Goal: Task Accomplishment & Management: Complete application form

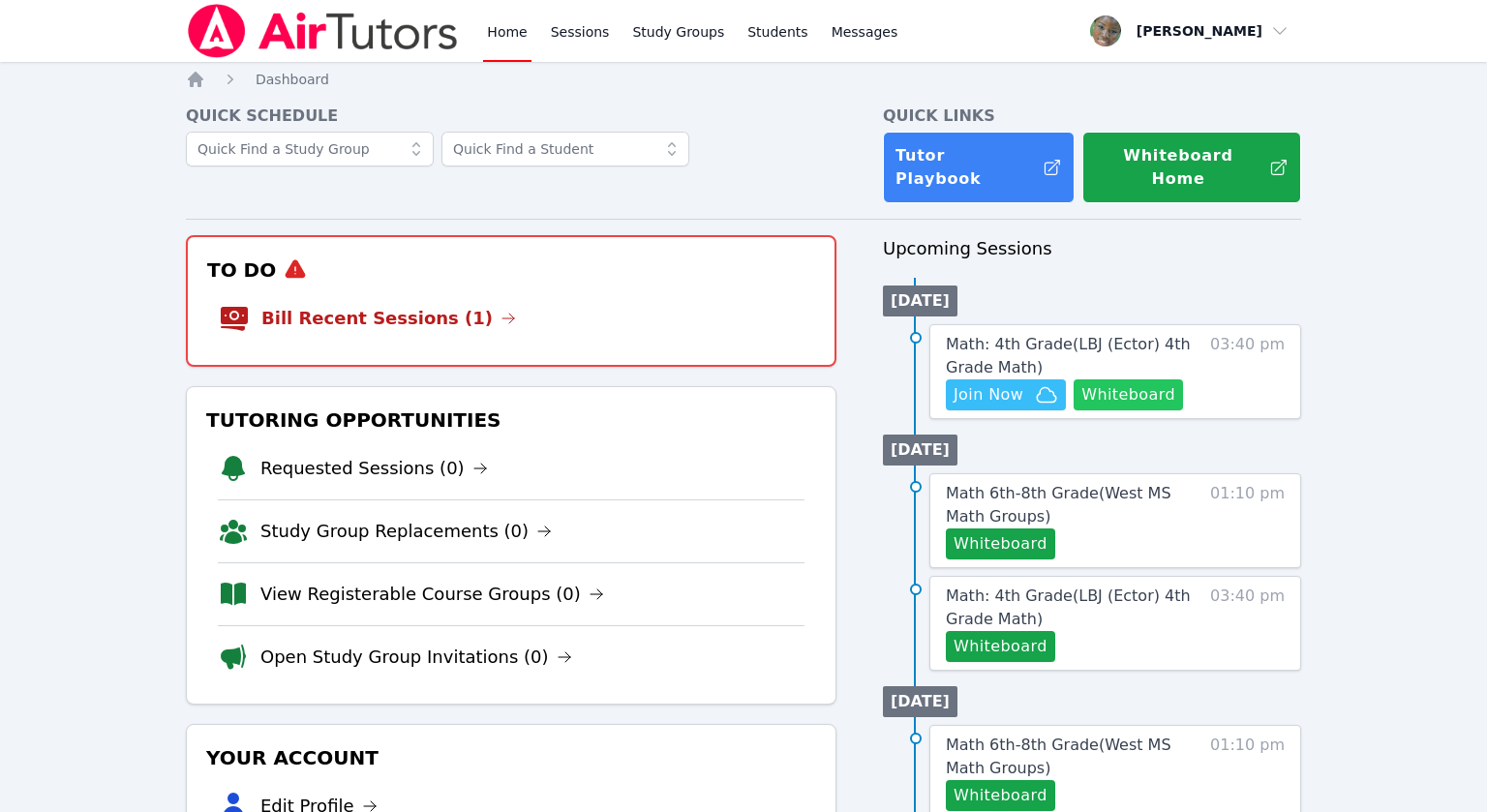
click at [1135, 383] on button "Whiteboard" at bounding box center [1128, 395] width 110 height 31
click at [987, 384] on span "Join Now" at bounding box center [989, 396] width 70 height 24
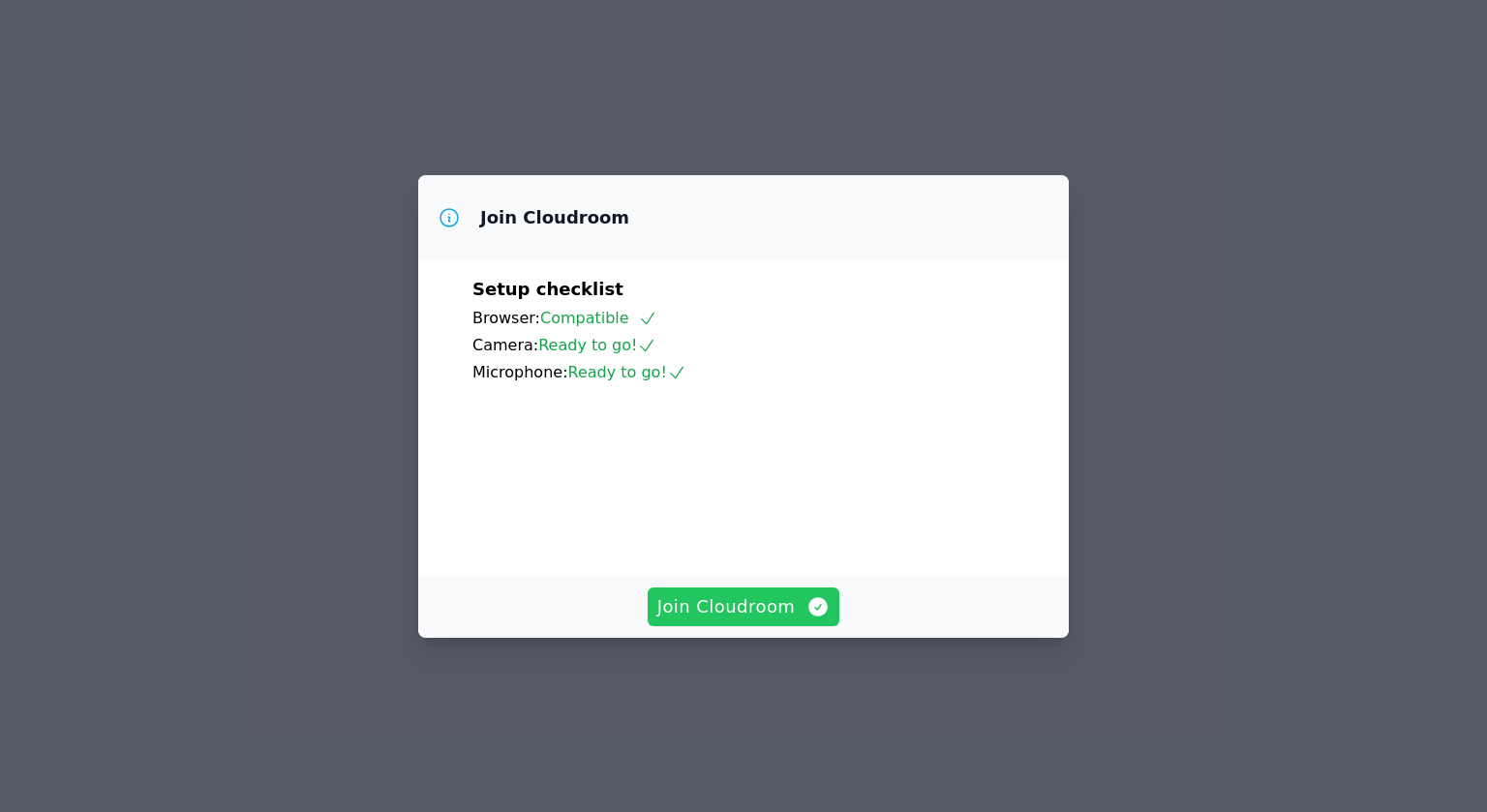
click at [778, 621] on span "Join Cloudroom" at bounding box center [744, 607] width 174 height 27
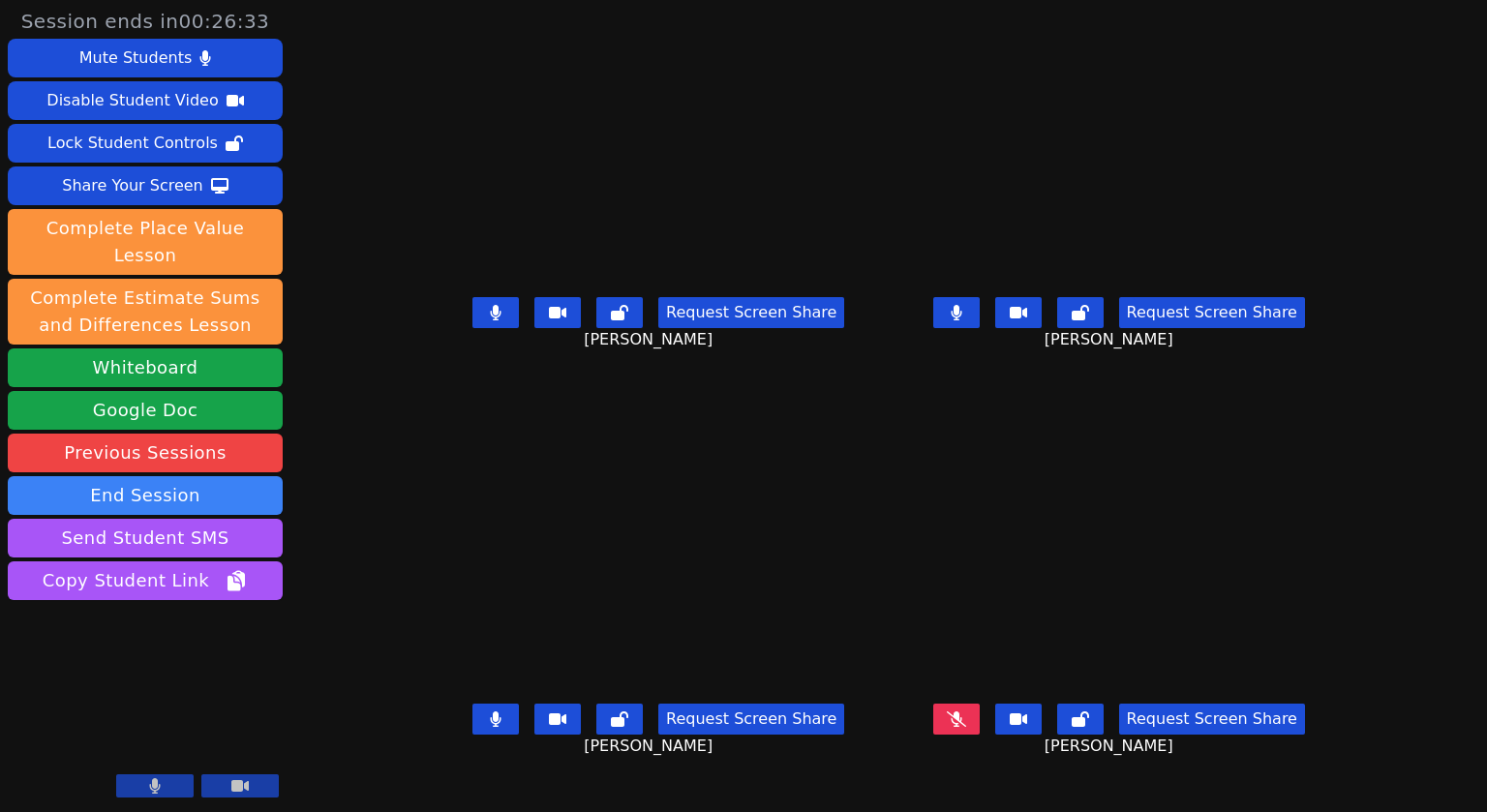
click at [473, 329] on button at bounding box center [495, 312] width 46 height 31
click at [486, 321] on icon at bounding box center [496, 313] width 20 height 16
click at [980, 329] on button at bounding box center [956, 312] width 46 height 31
click at [473, 735] on button at bounding box center [495, 719] width 46 height 31
click at [473, 329] on button at bounding box center [495, 312] width 46 height 31
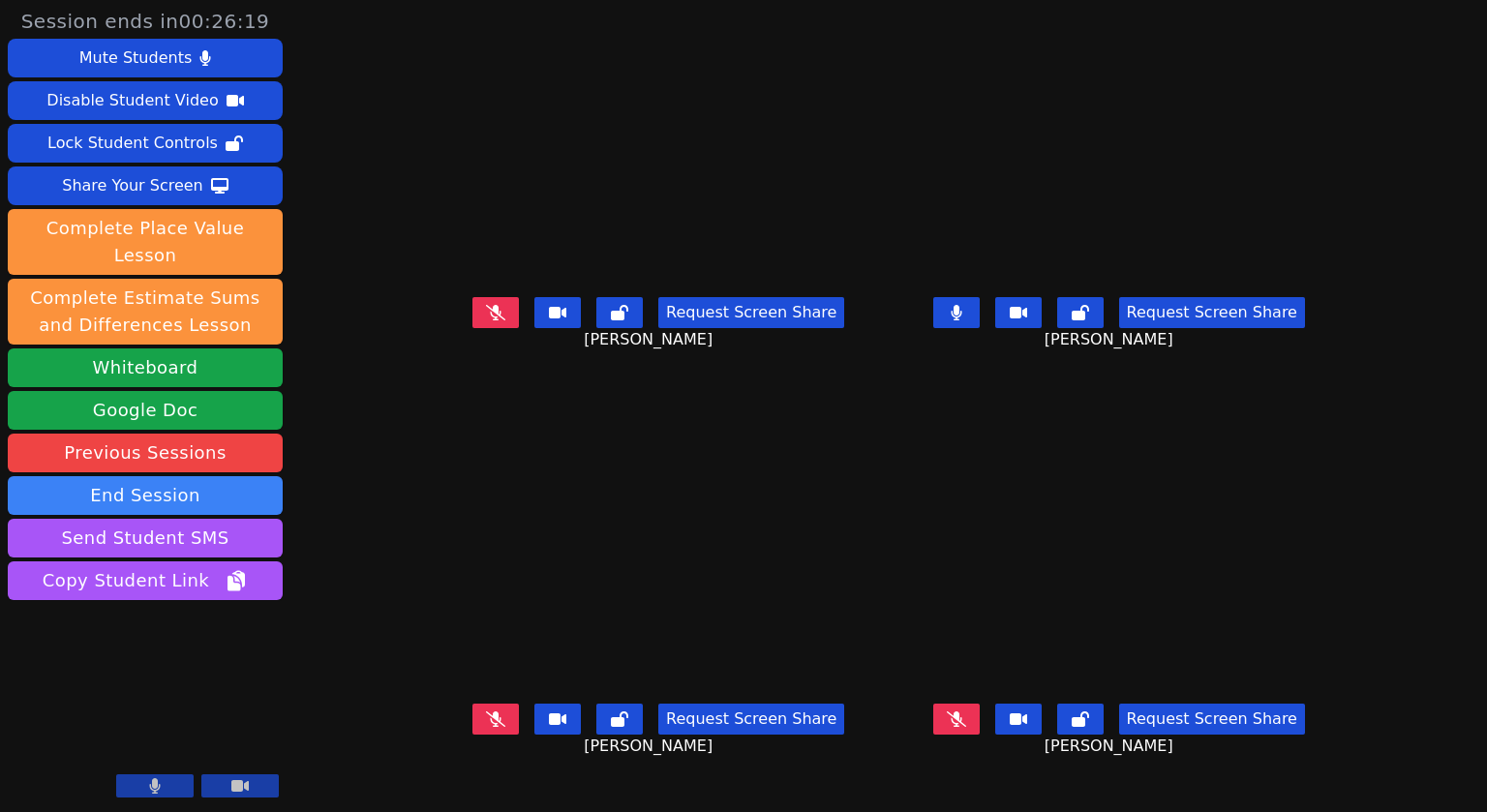
click at [980, 329] on button at bounding box center [956, 312] width 46 height 31
click at [141, 191] on div "Share Your Screen" at bounding box center [132, 185] width 141 height 31
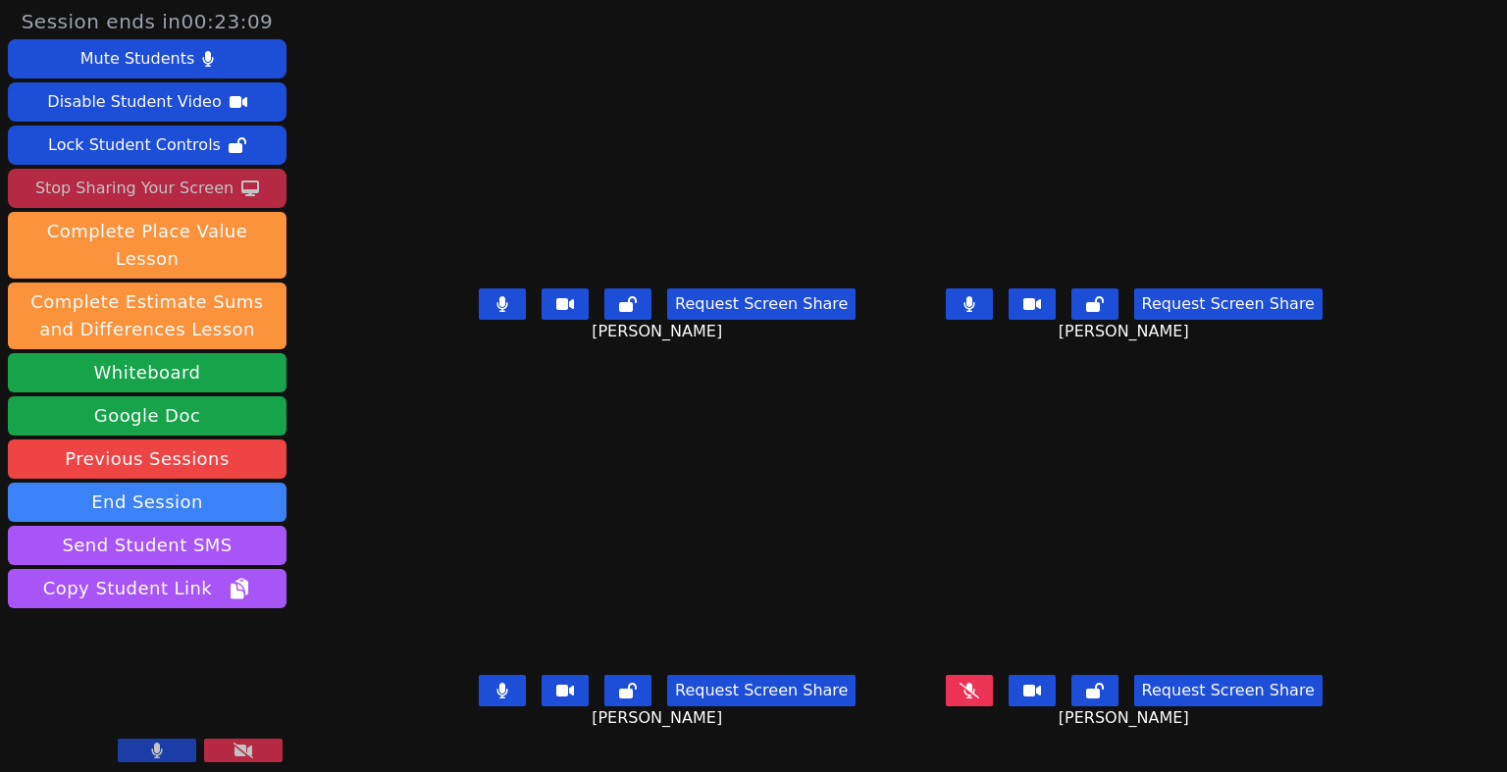
click at [479, 320] on button at bounding box center [502, 304] width 47 height 31
click at [498, 699] on icon at bounding box center [503, 691] width 11 height 16
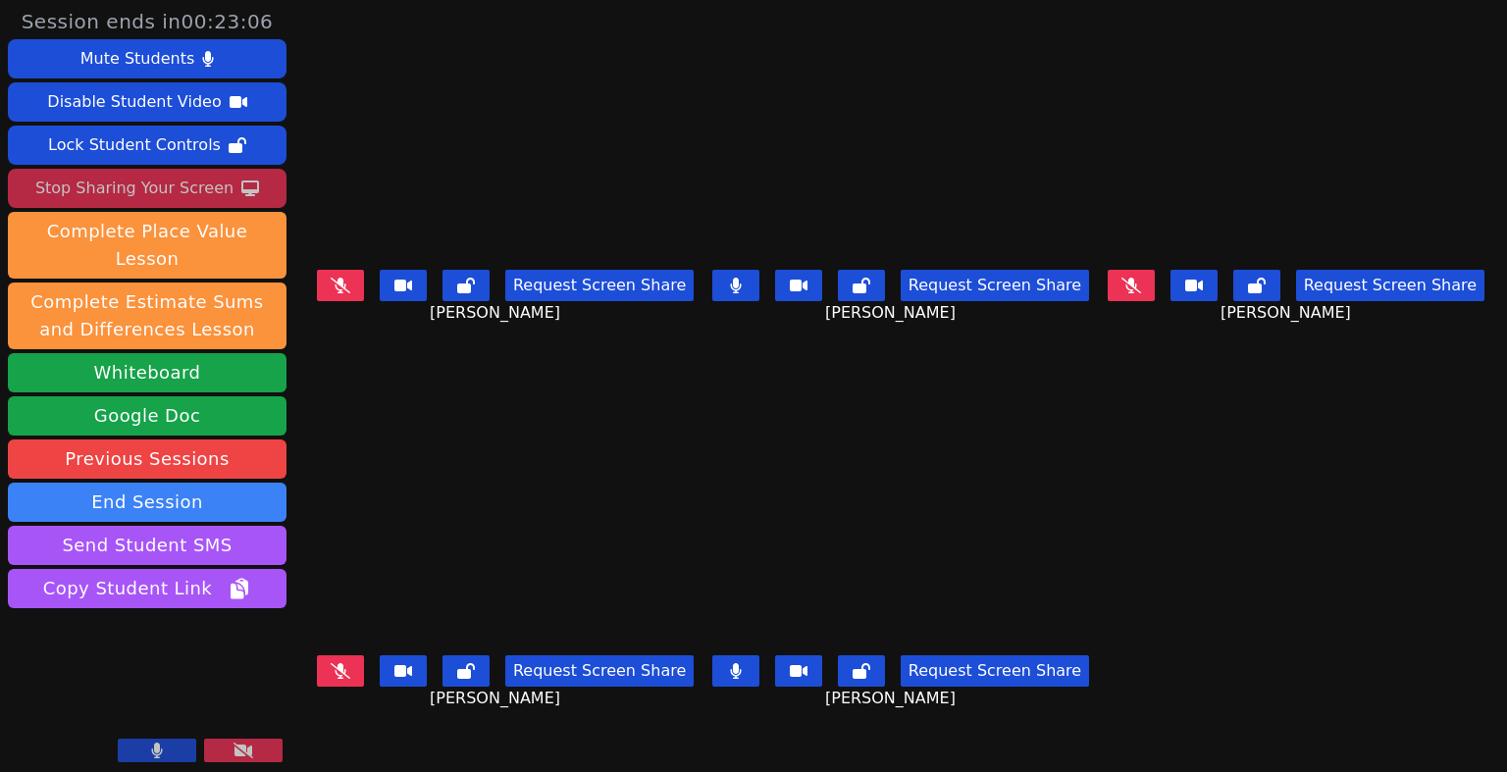
click at [741, 293] on icon at bounding box center [735, 286] width 11 height 16
click at [753, 674] on button at bounding box center [736, 671] width 47 height 31
click at [345, 289] on button at bounding box center [340, 285] width 47 height 31
click at [738, 675] on button at bounding box center [736, 671] width 47 height 31
click at [746, 298] on button at bounding box center [736, 285] width 47 height 31
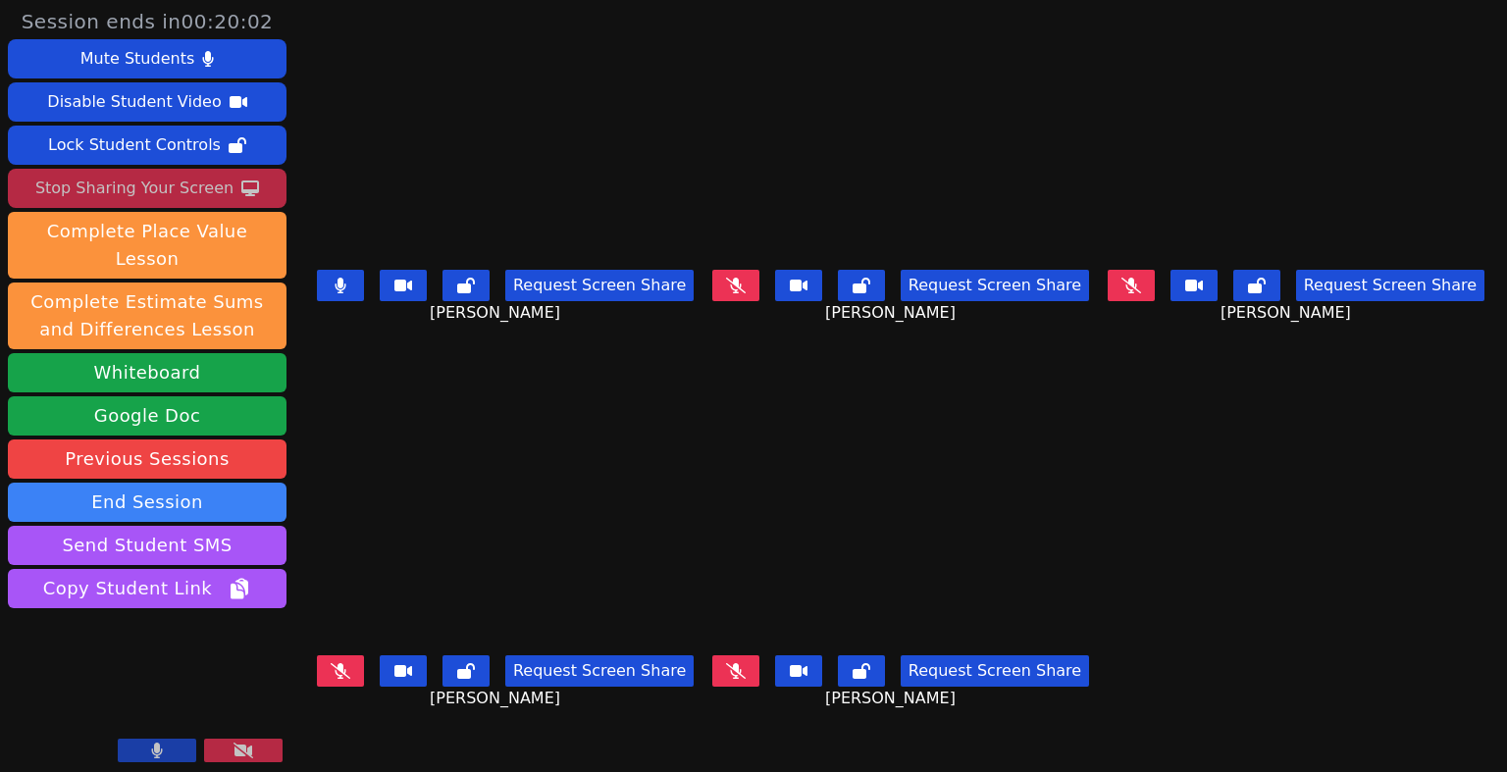
click at [337, 293] on icon at bounding box center [340, 286] width 11 height 16
click at [325, 295] on button at bounding box center [340, 285] width 47 height 31
click at [756, 283] on button at bounding box center [736, 285] width 47 height 31
click at [342, 283] on icon at bounding box center [341, 286] width 12 height 16
click at [334, 299] on button at bounding box center [340, 285] width 47 height 31
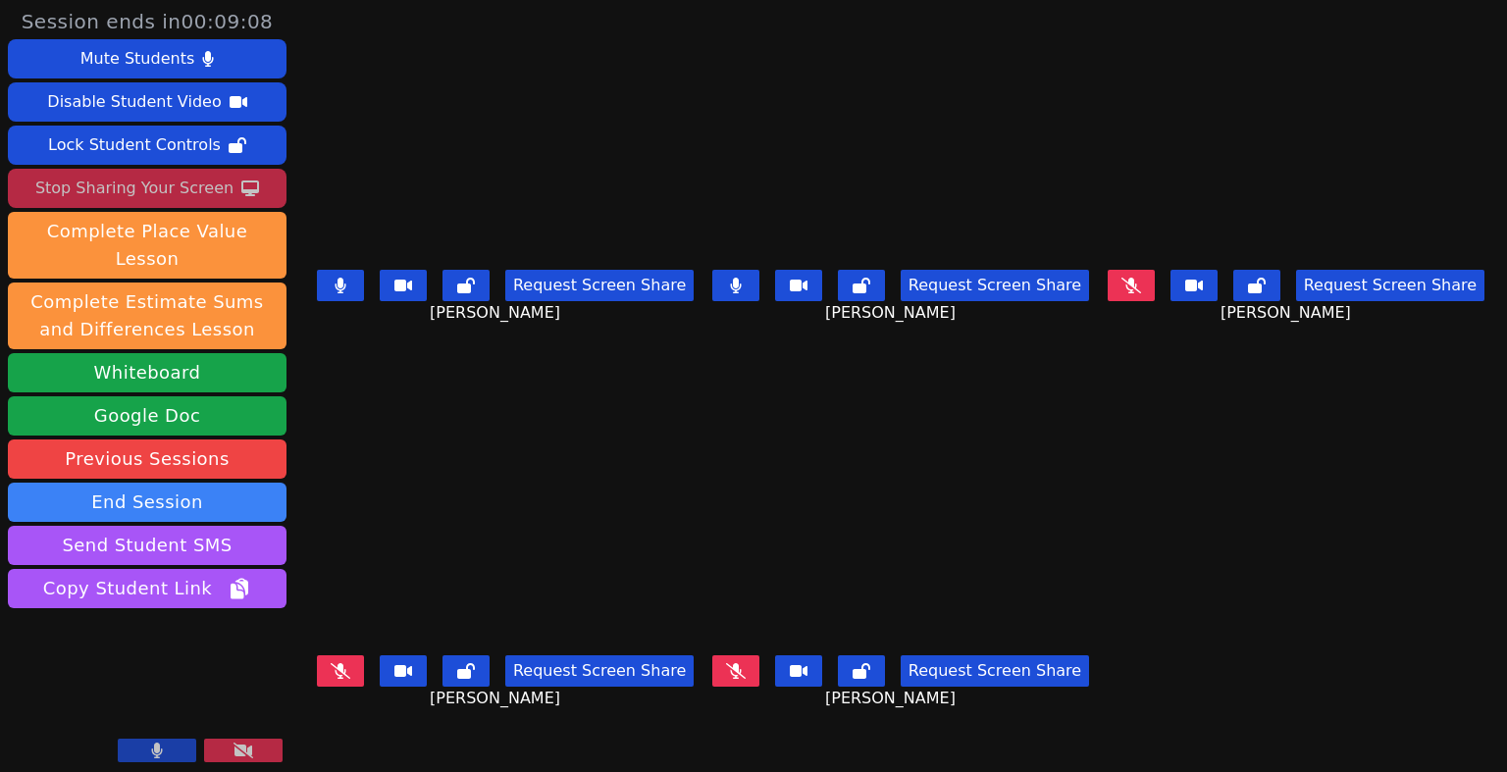
click at [741, 298] on button at bounding box center [736, 285] width 47 height 31
click at [357, 291] on button at bounding box center [340, 285] width 47 height 31
click at [128, 192] on div "Stop Sharing Your Screen" at bounding box center [134, 188] width 198 height 31
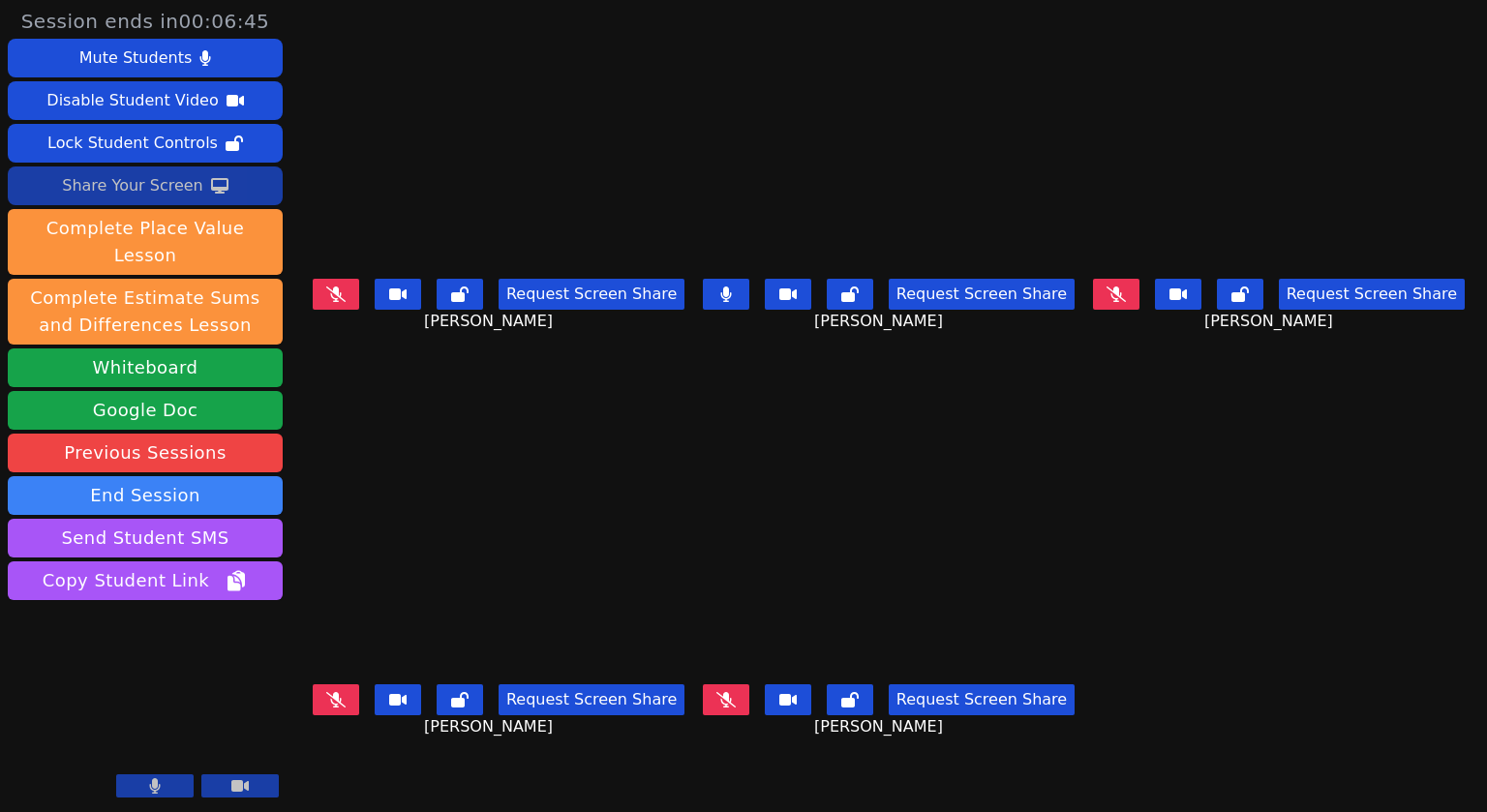
click at [744, 302] on button at bounding box center [726, 294] width 46 height 31
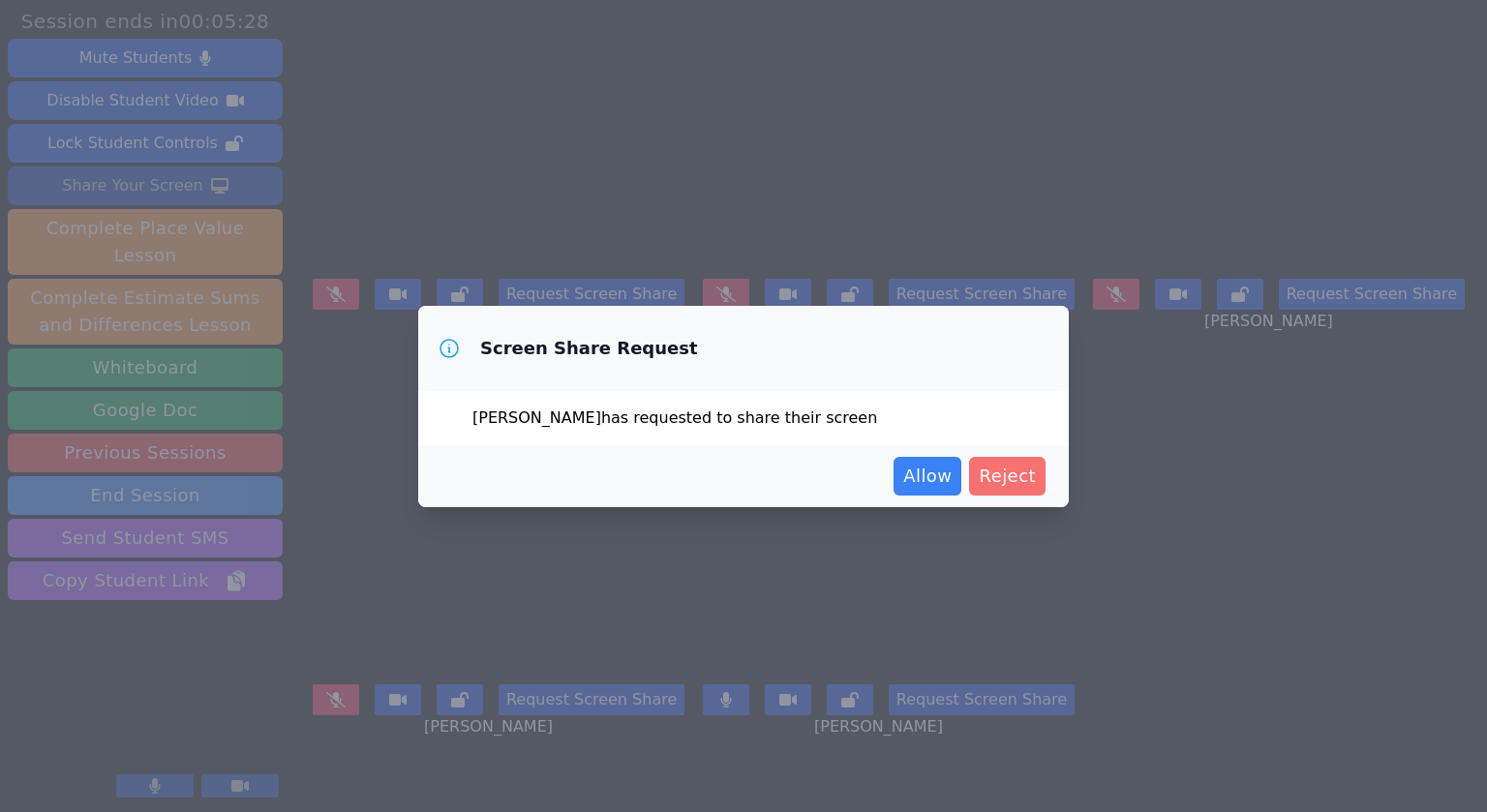
click at [1011, 485] on span "Reject" at bounding box center [1007, 476] width 57 height 27
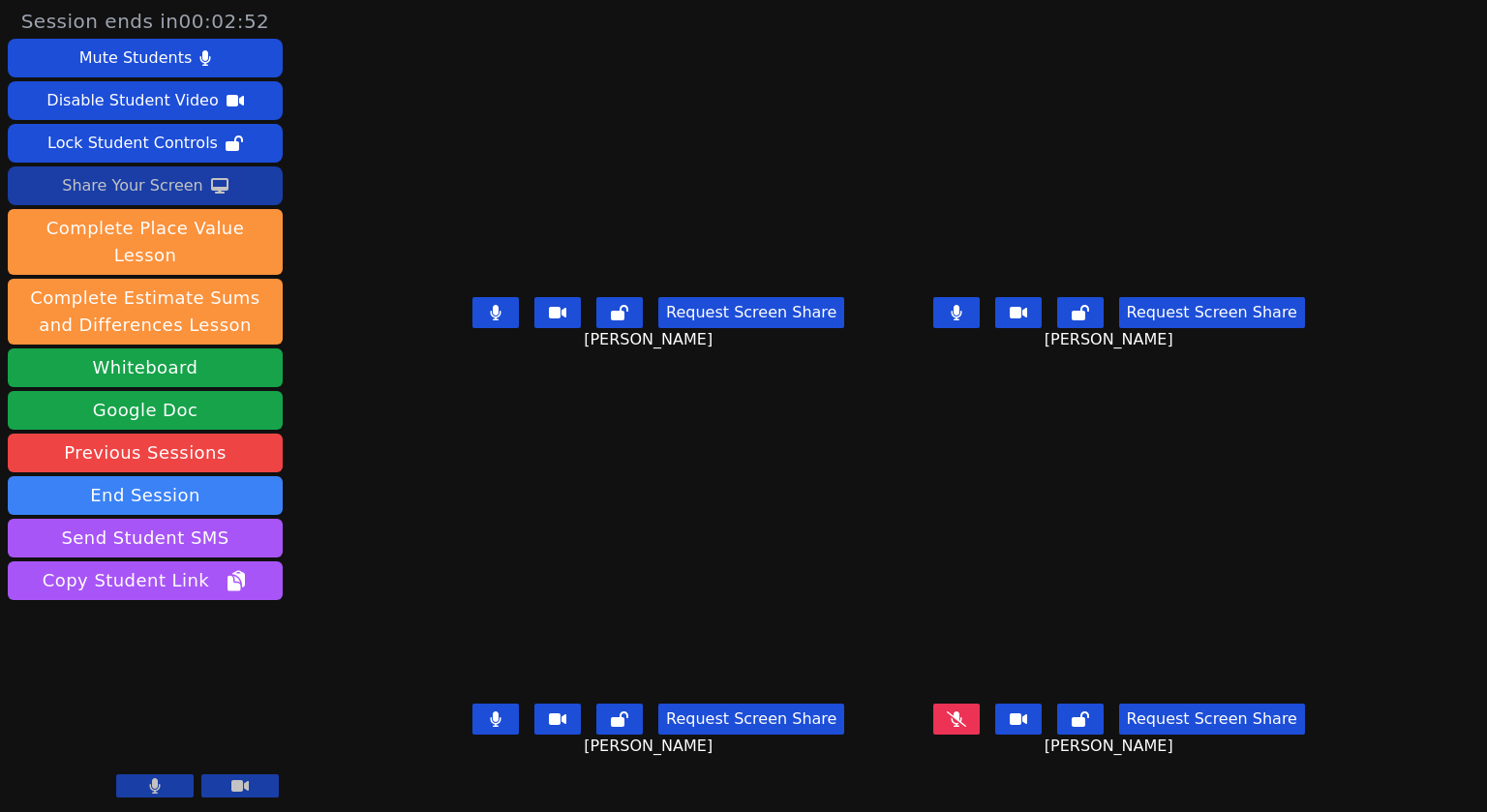
click at [133, 190] on div "Share Your Screen" at bounding box center [132, 185] width 141 height 31
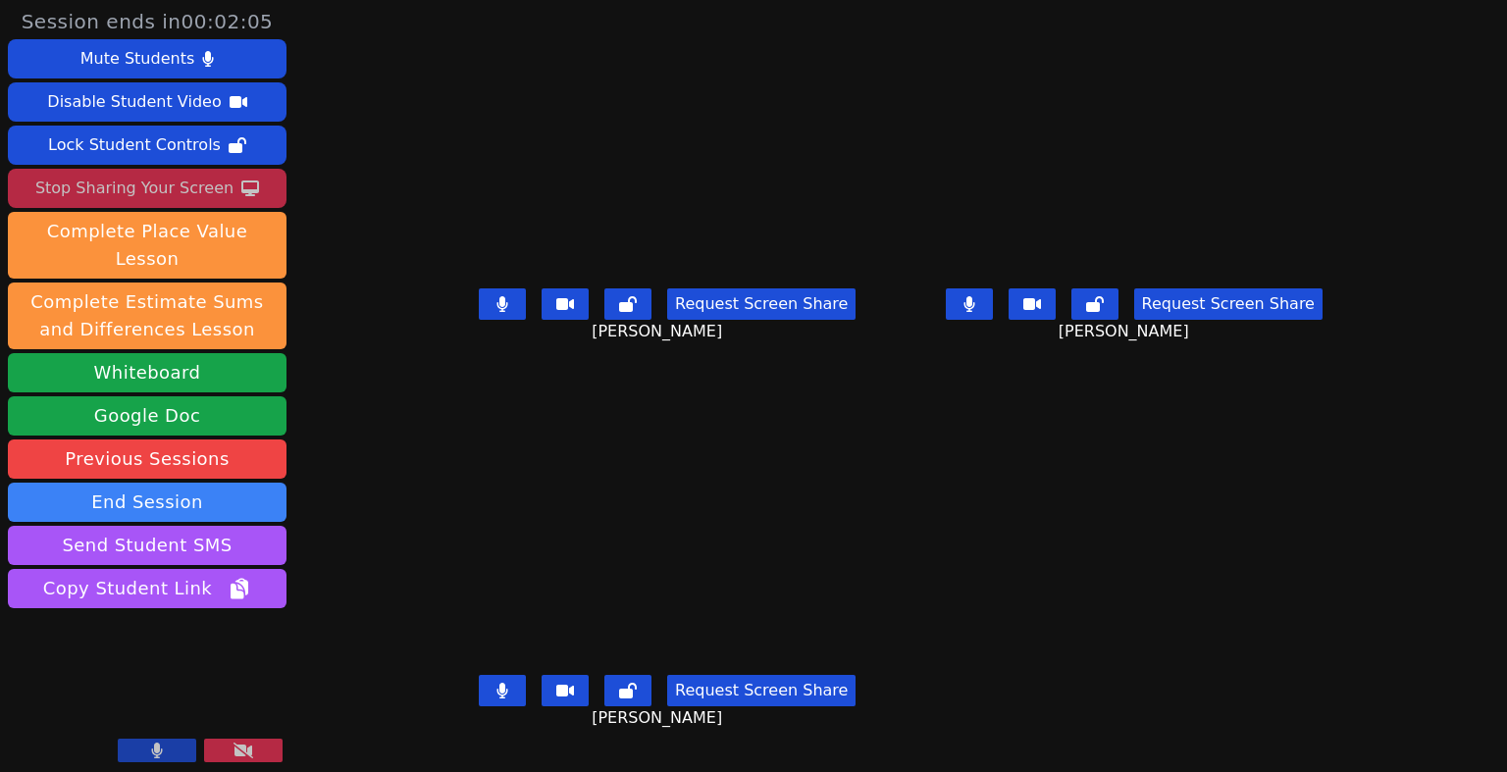
click at [975, 312] on icon at bounding box center [969, 304] width 11 height 16
click at [498, 699] on icon at bounding box center [503, 691] width 11 height 16
click at [497, 312] on icon at bounding box center [503, 304] width 12 height 16
click at [979, 312] on icon at bounding box center [970, 304] width 20 height 16
click at [975, 312] on icon at bounding box center [969, 304] width 11 height 16
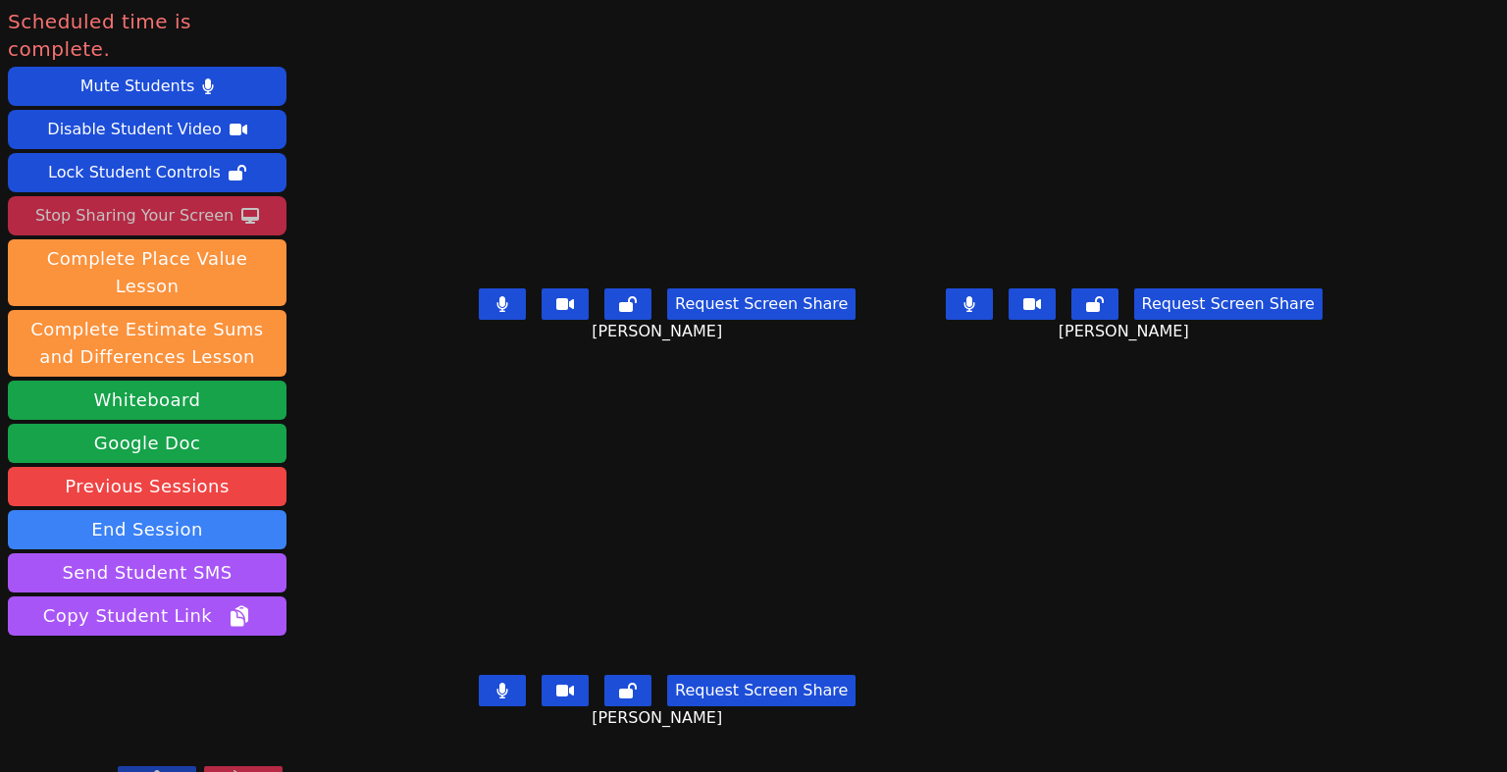
click at [135, 200] on div "Stop Sharing Your Screen" at bounding box center [134, 215] width 198 height 31
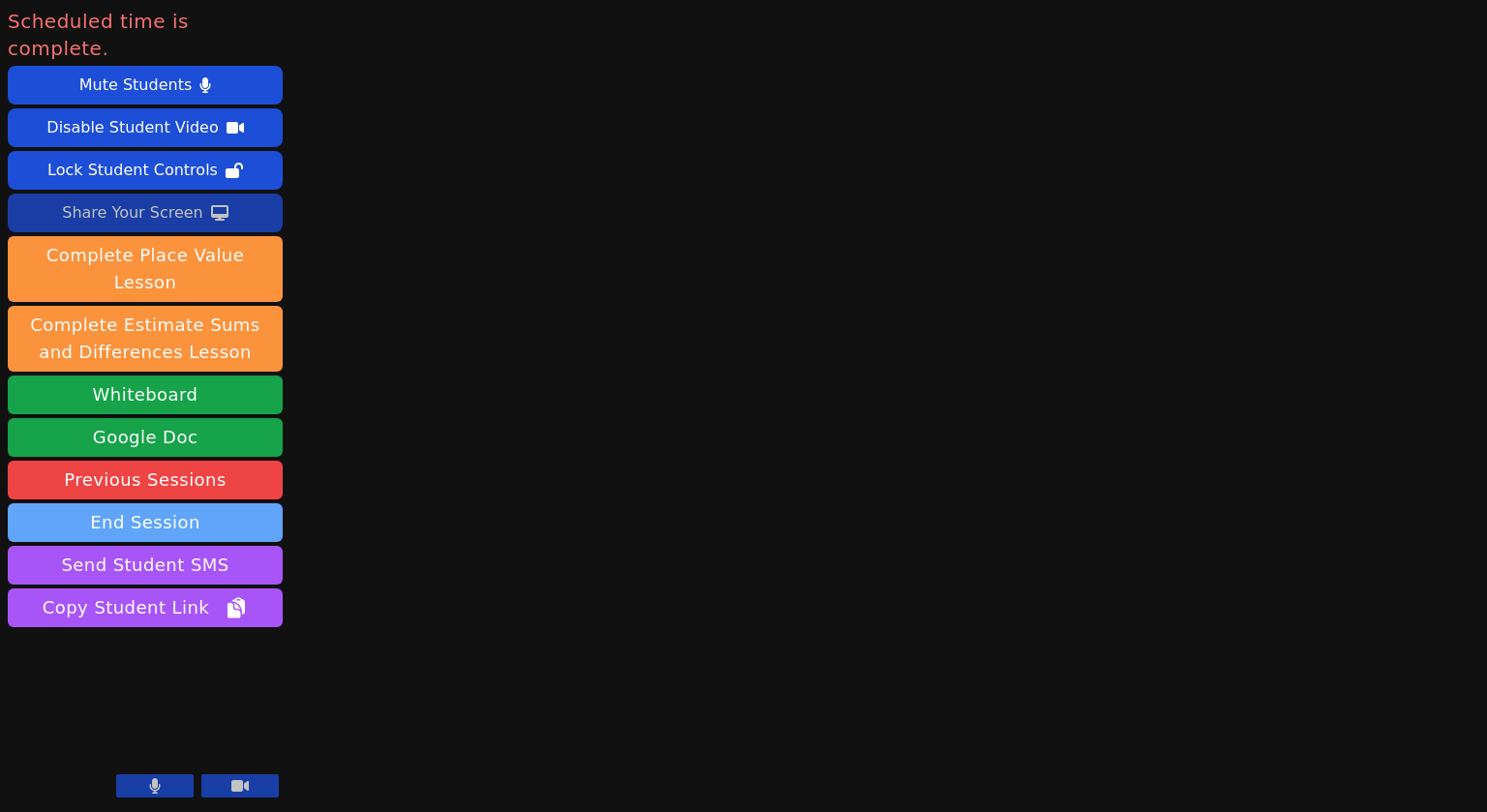
click at [134, 503] on button "End Session" at bounding box center [145, 522] width 275 height 38
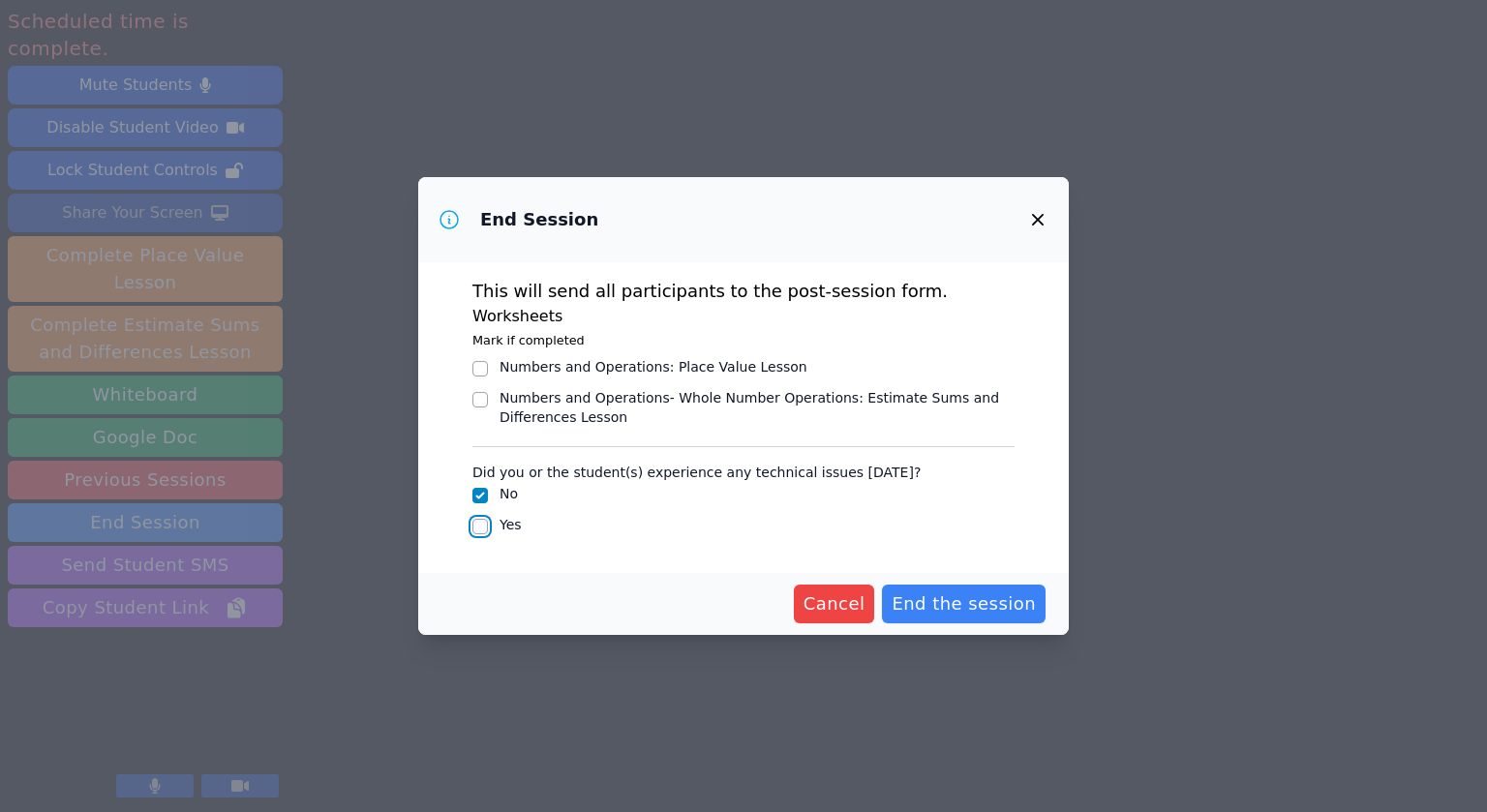
click at [487, 527] on input "Yes" at bounding box center [481, 527] width 16 height 16
checkbox input "true"
checkbox input "false"
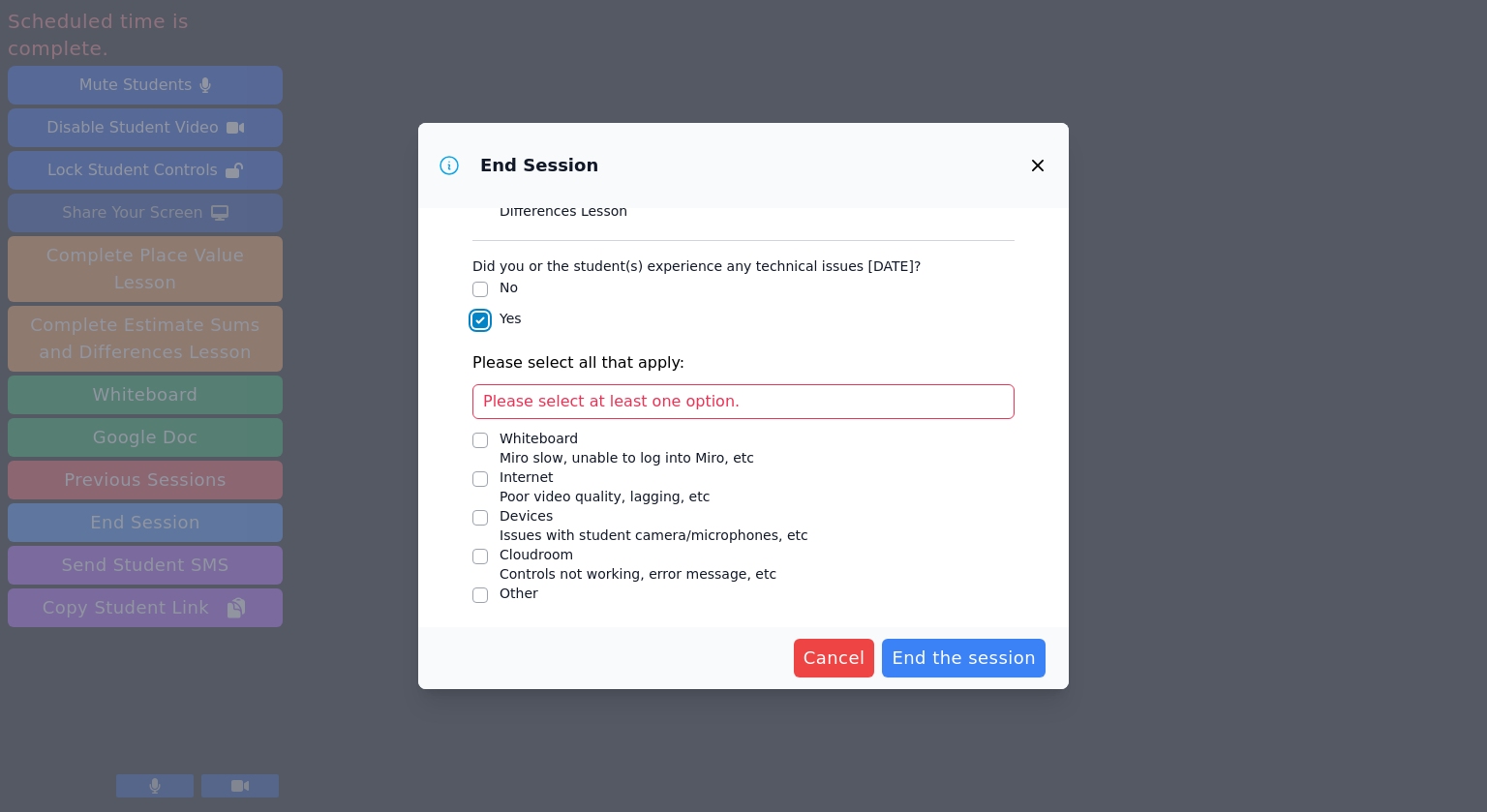
scroll to position [154, 0]
click at [480, 442] on input "Whiteboard Miro slow, unable to log into Miro, etc" at bounding box center [481, 439] width 16 height 16
checkbox input "true"
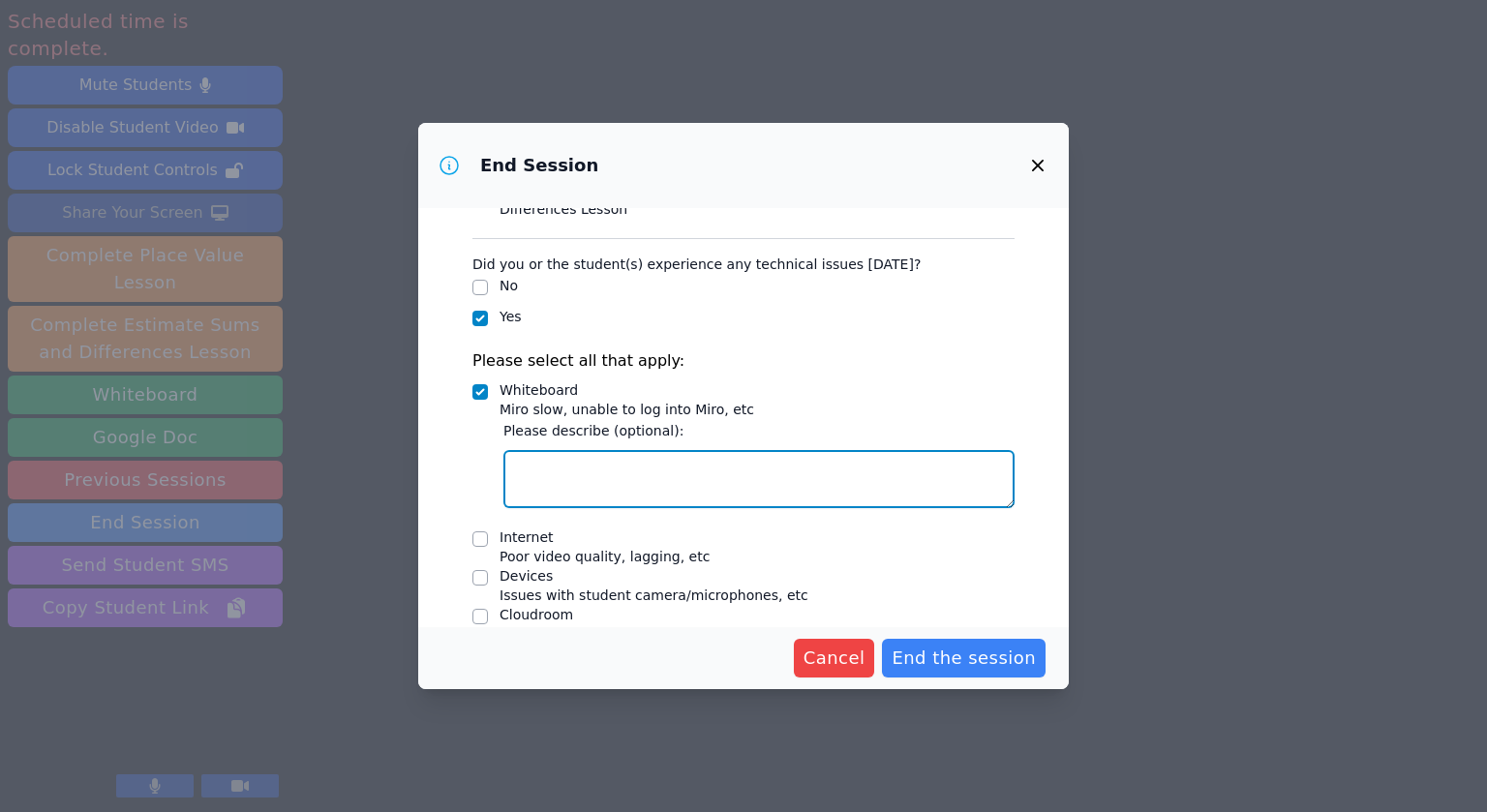
click at [547, 469] on textarea "Whiteboard Miro slow, unable to log into Miro, etc" at bounding box center [759, 479] width 511 height 58
type textarea "s"
type textarea "miro"
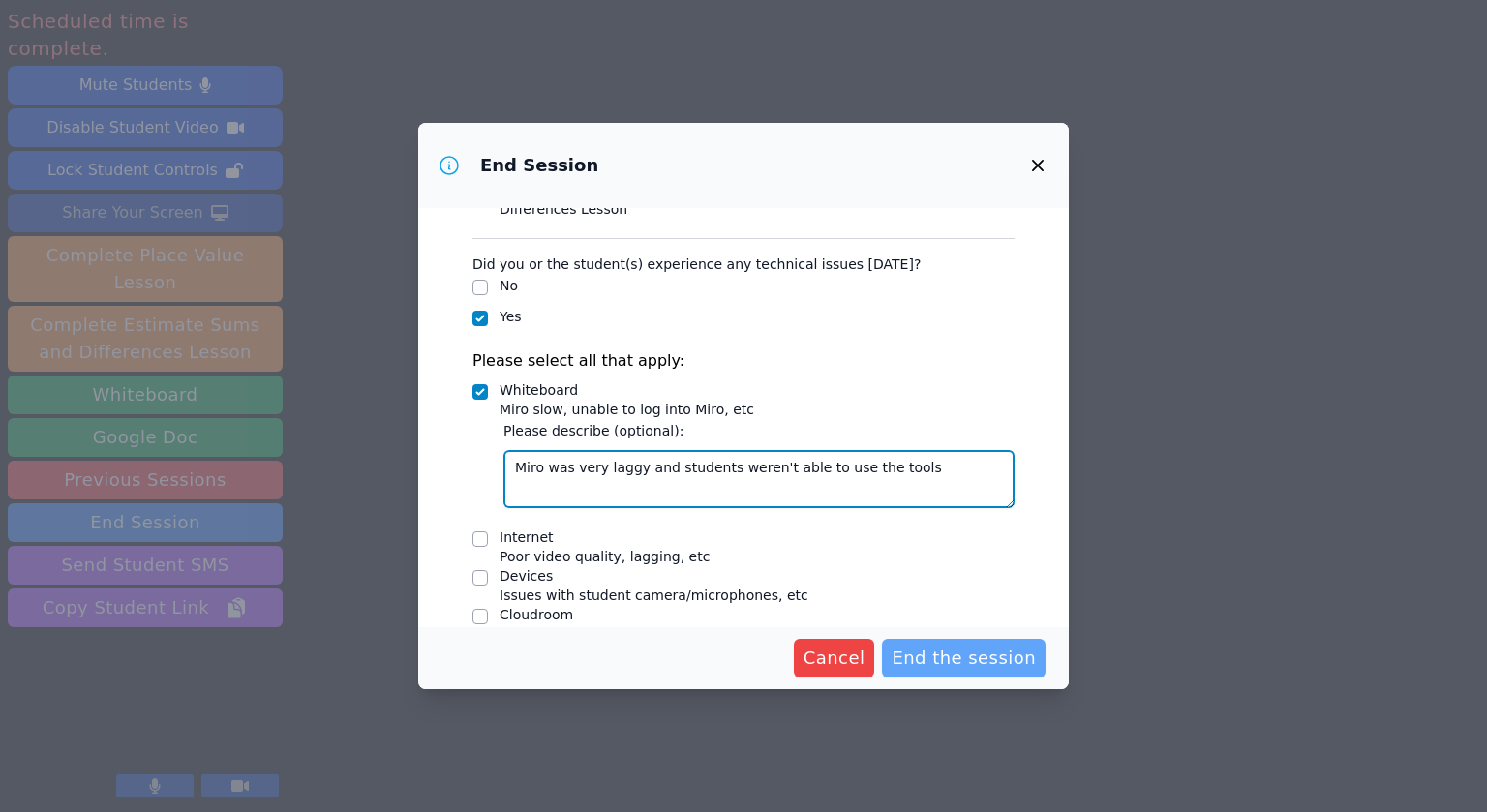
type textarea "Miro was very laggy and students weren't able to use the tools"
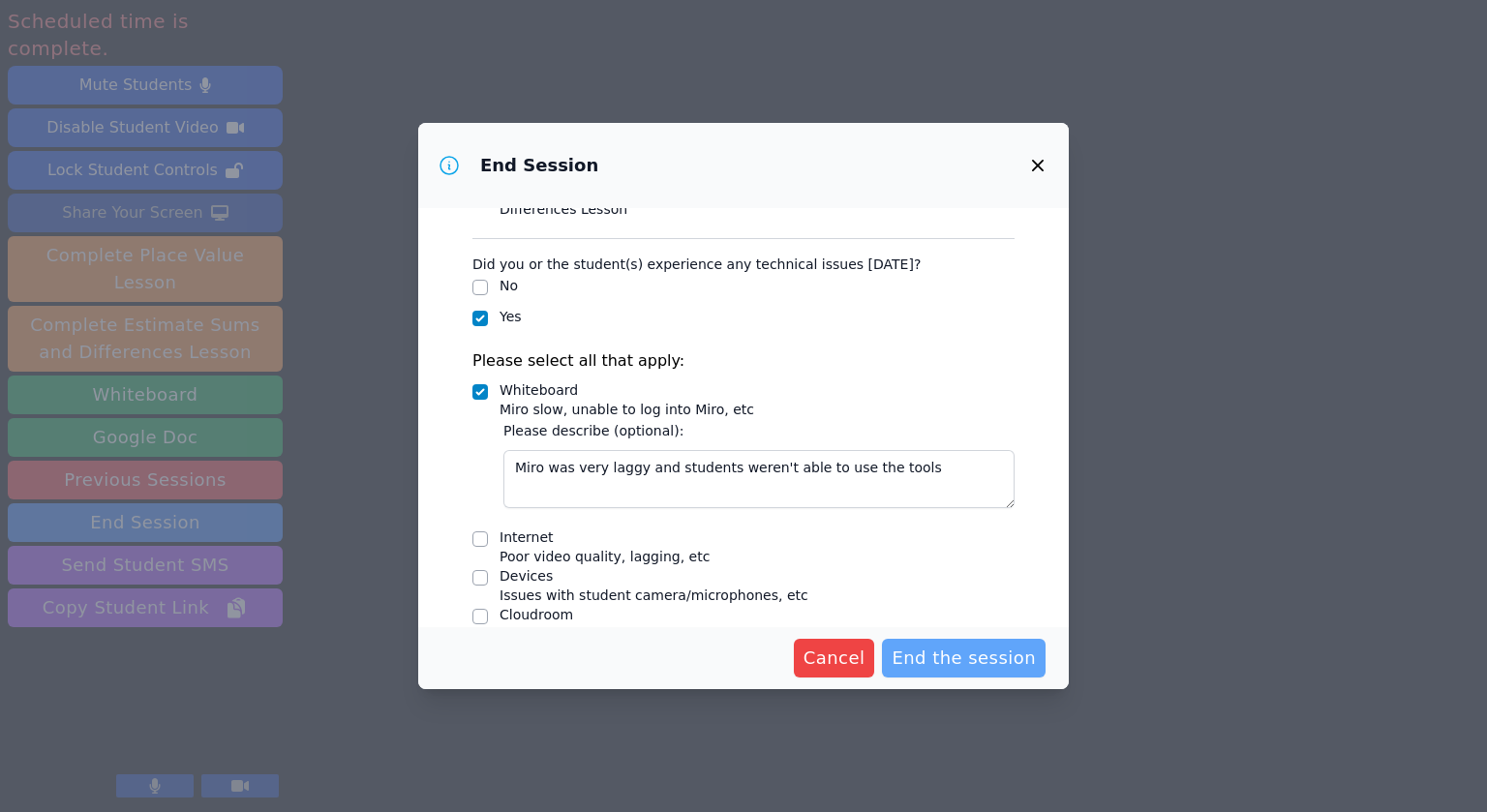
click at [940, 674] on button "End the session" at bounding box center [964, 658] width 164 height 38
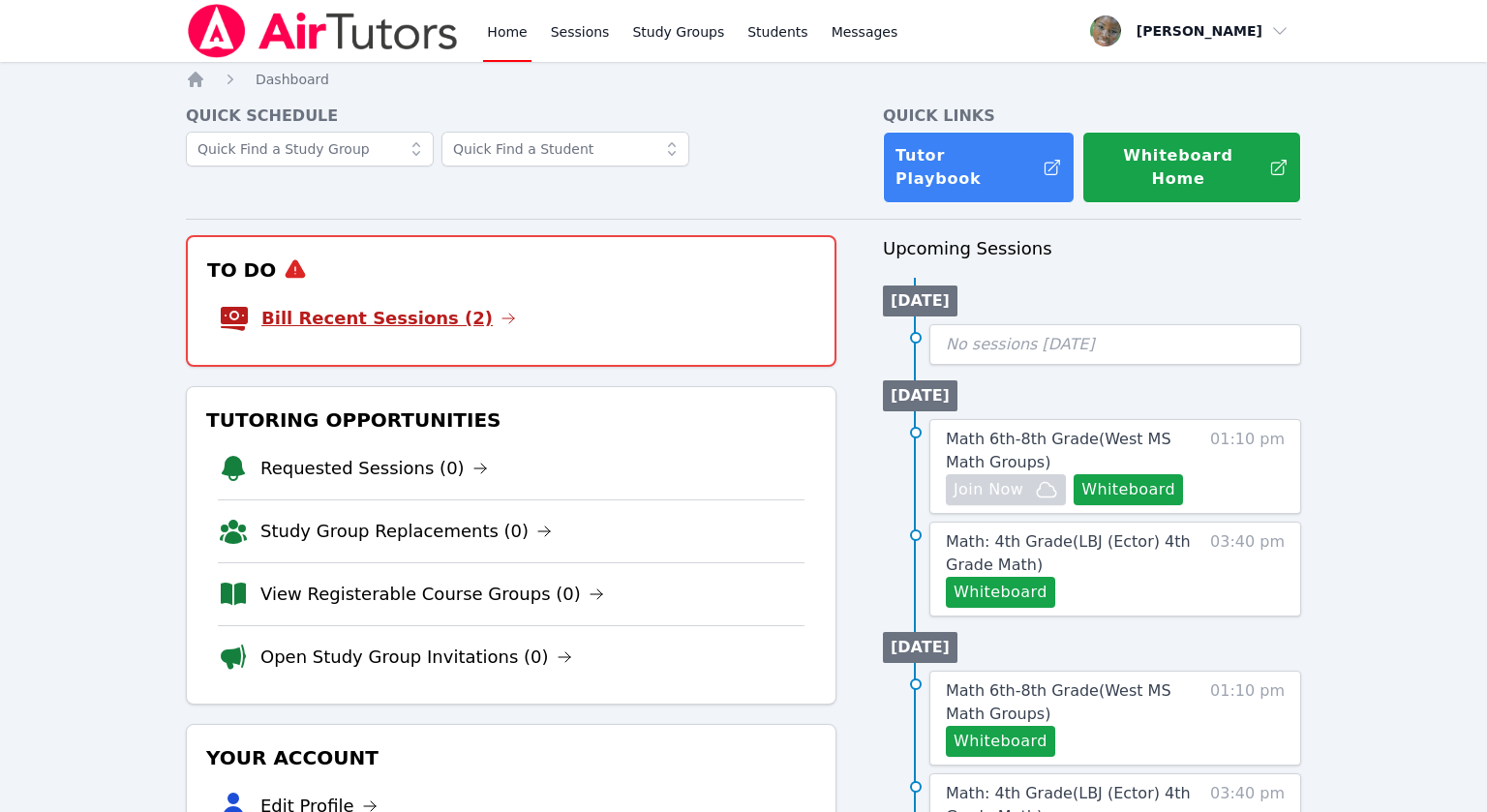
click at [410, 305] on link "Bill Recent Sessions (2)" at bounding box center [389, 318] width 255 height 27
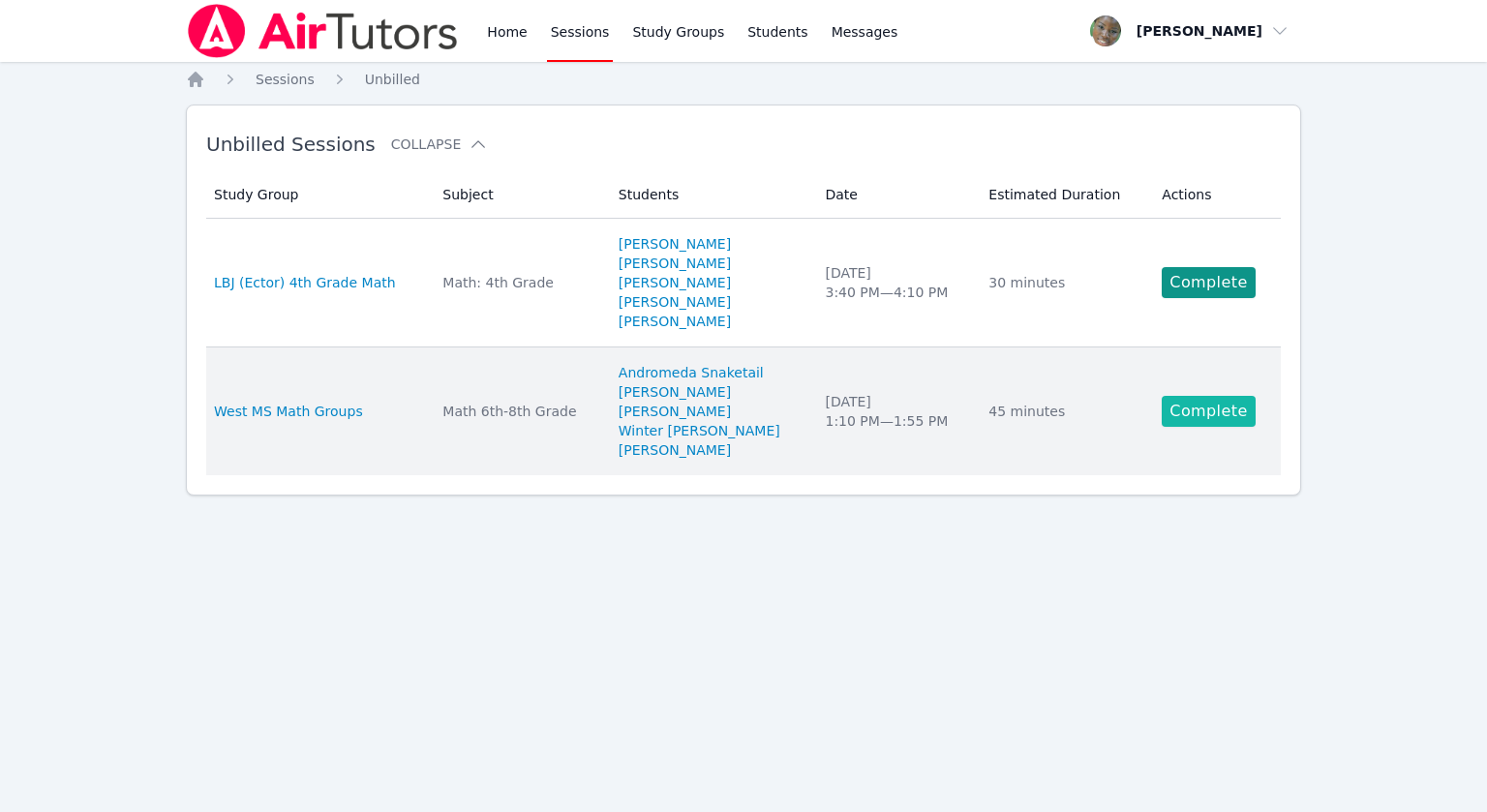
click at [1194, 414] on link "Complete" at bounding box center [1209, 410] width 93 height 31
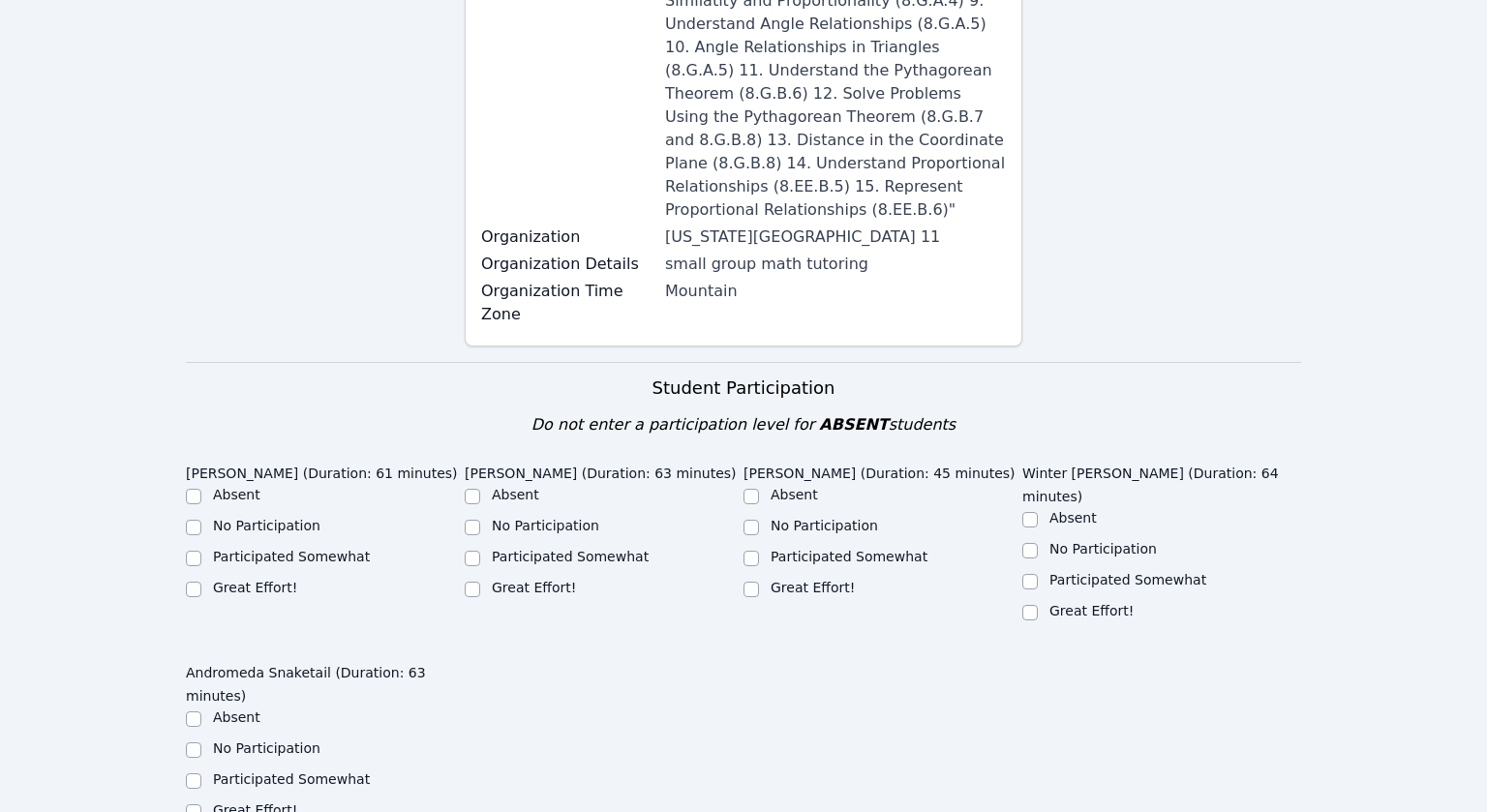
scroll to position [599, 0]
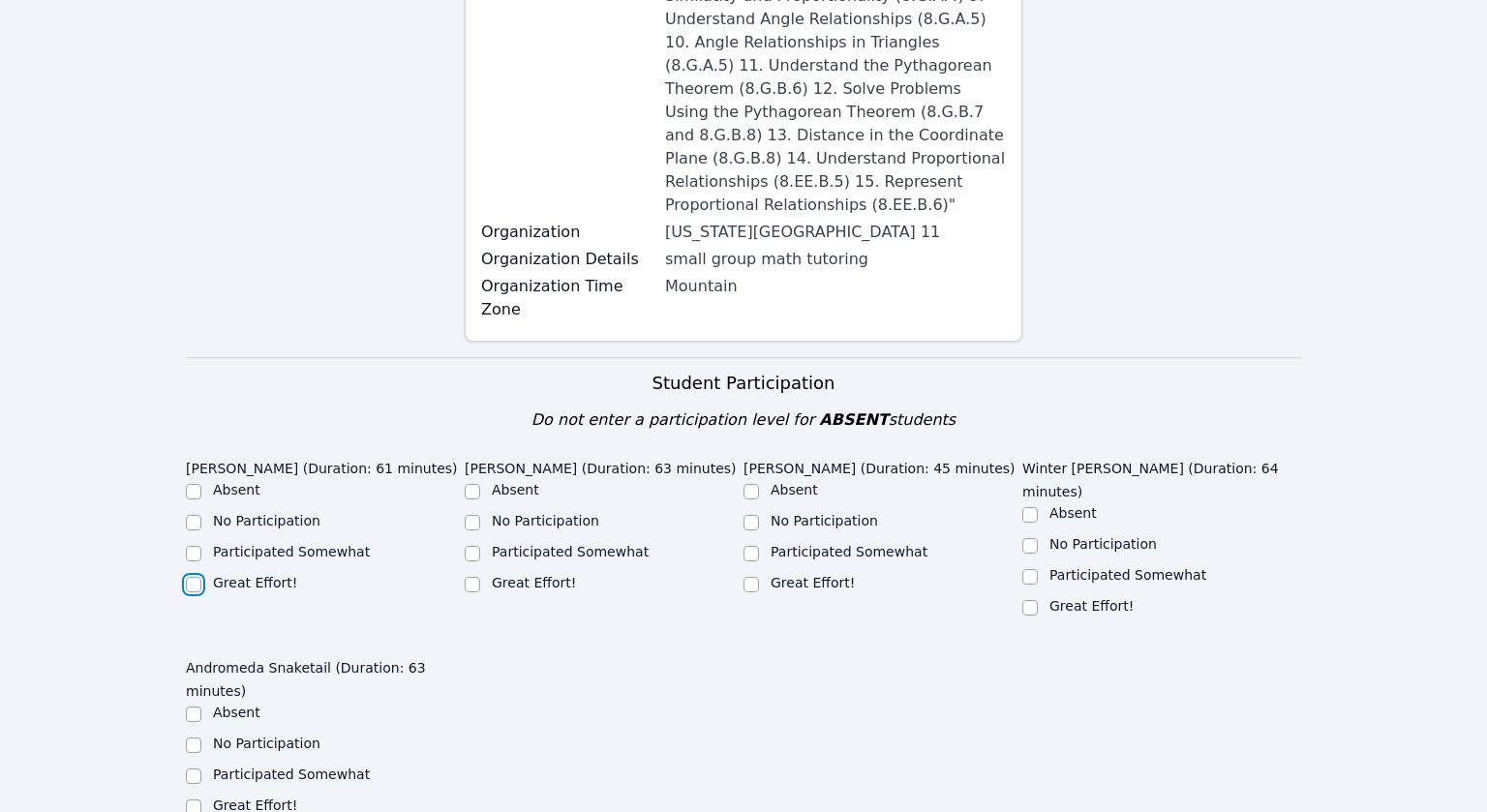
click at [191, 577] on input "Great Effort!" at bounding box center [193, 585] width 16 height 16
checkbox input "true"
click at [470, 577] on input "Great Effort!" at bounding box center [473, 585] width 16 height 16
checkbox input "true"
click at [754, 577] on input "Great Effort!" at bounding box center [752, 585] width 16 height 16
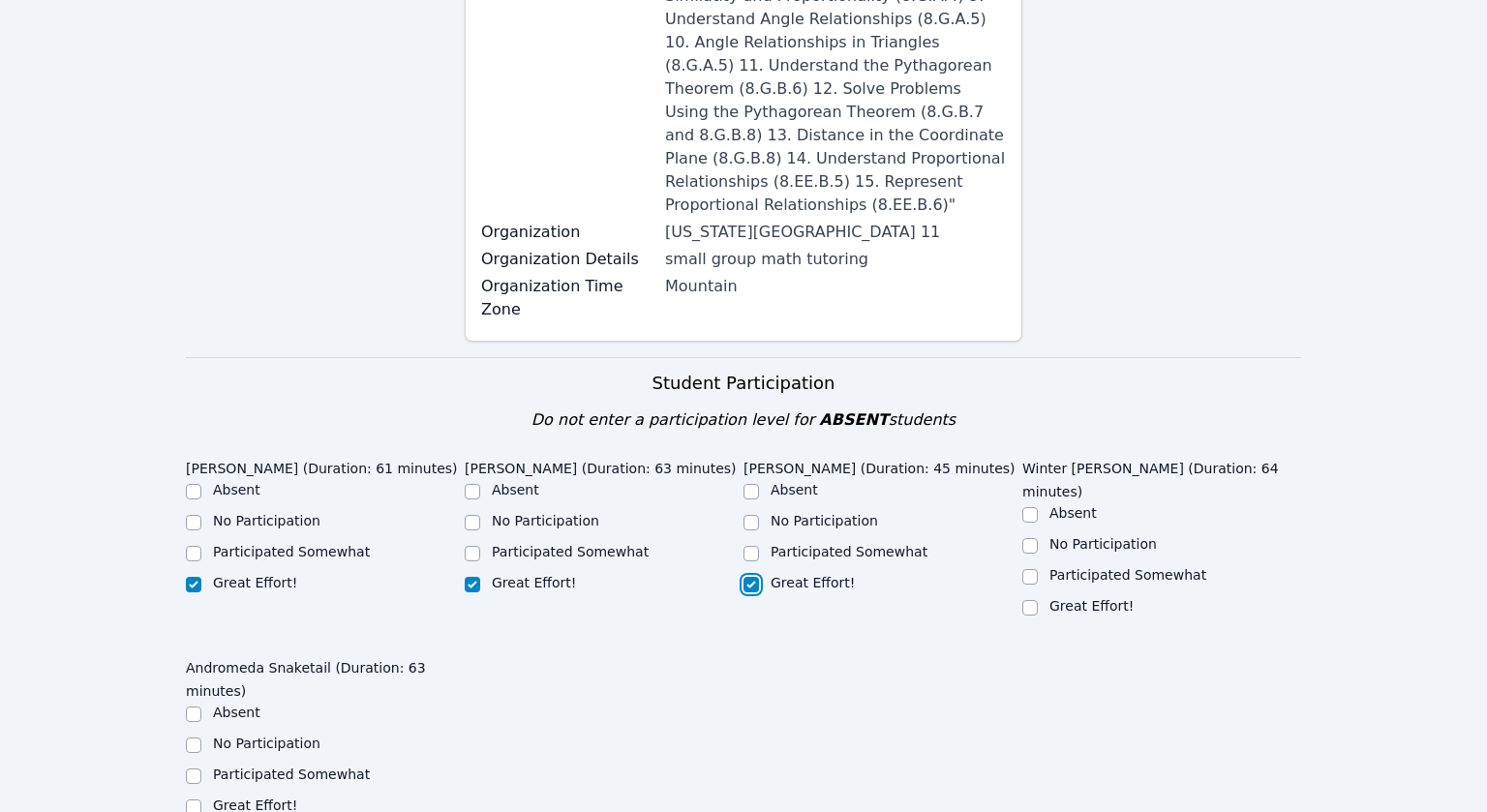
checkbox input "true"
click at [1033, 600] on input "Great Effort!" at bounding box center [1030, 608] width 16 height 16
checkbox input "true"
click at [186, 547] on input "Participated Somewhat" at bounding box center [193, 554] width 16 height 16
checkbox input "true"
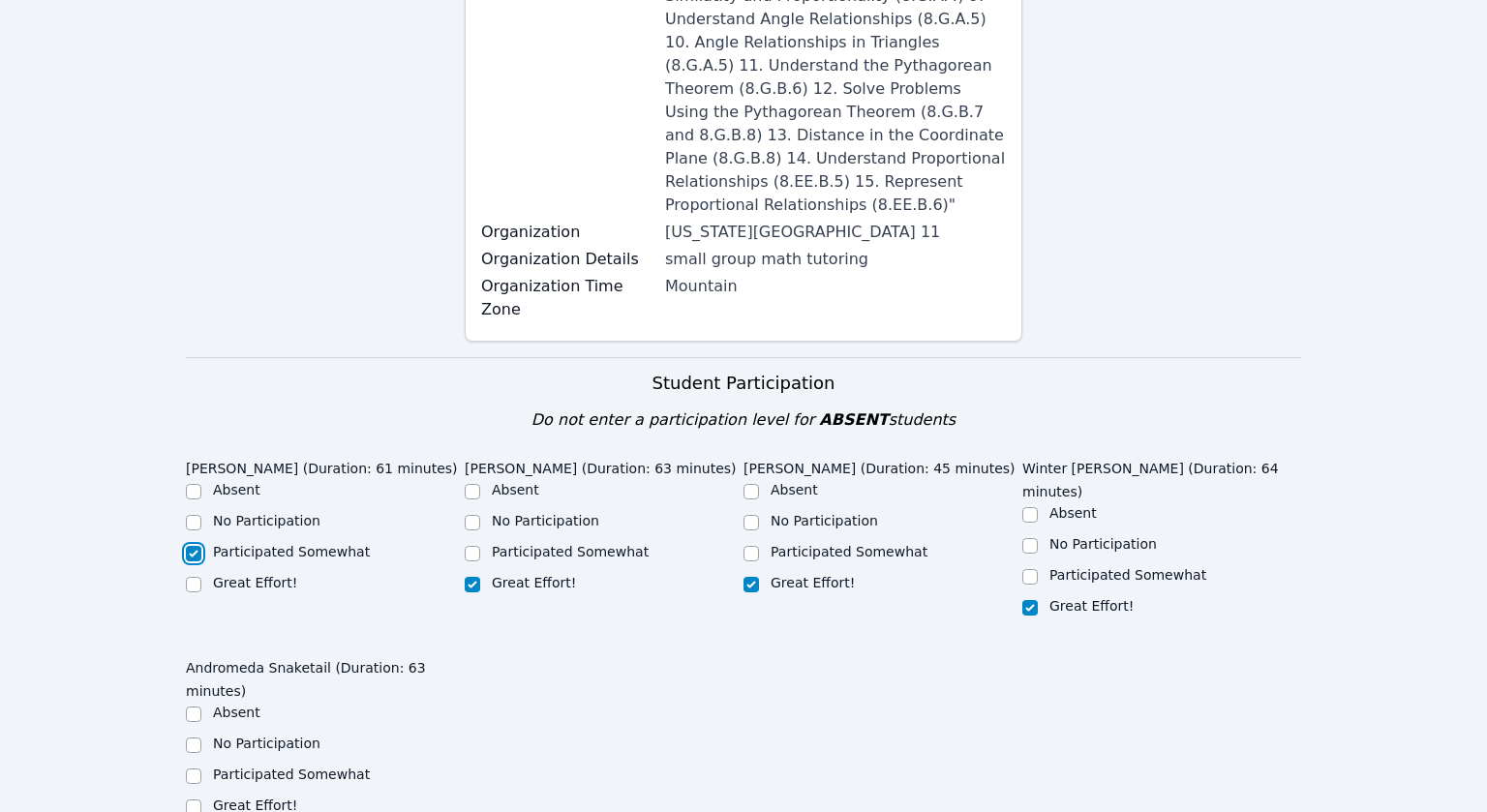
checkbox input "false"
click at [190, 800] on input "Great Effort!" at bounding box center [193, 808] width 16 height 16
checkbox input "true"
click at [199, 769] on input "Participated Somewhat" at bounding box center [193, 776] width 16 height 16
checkbox input "true"
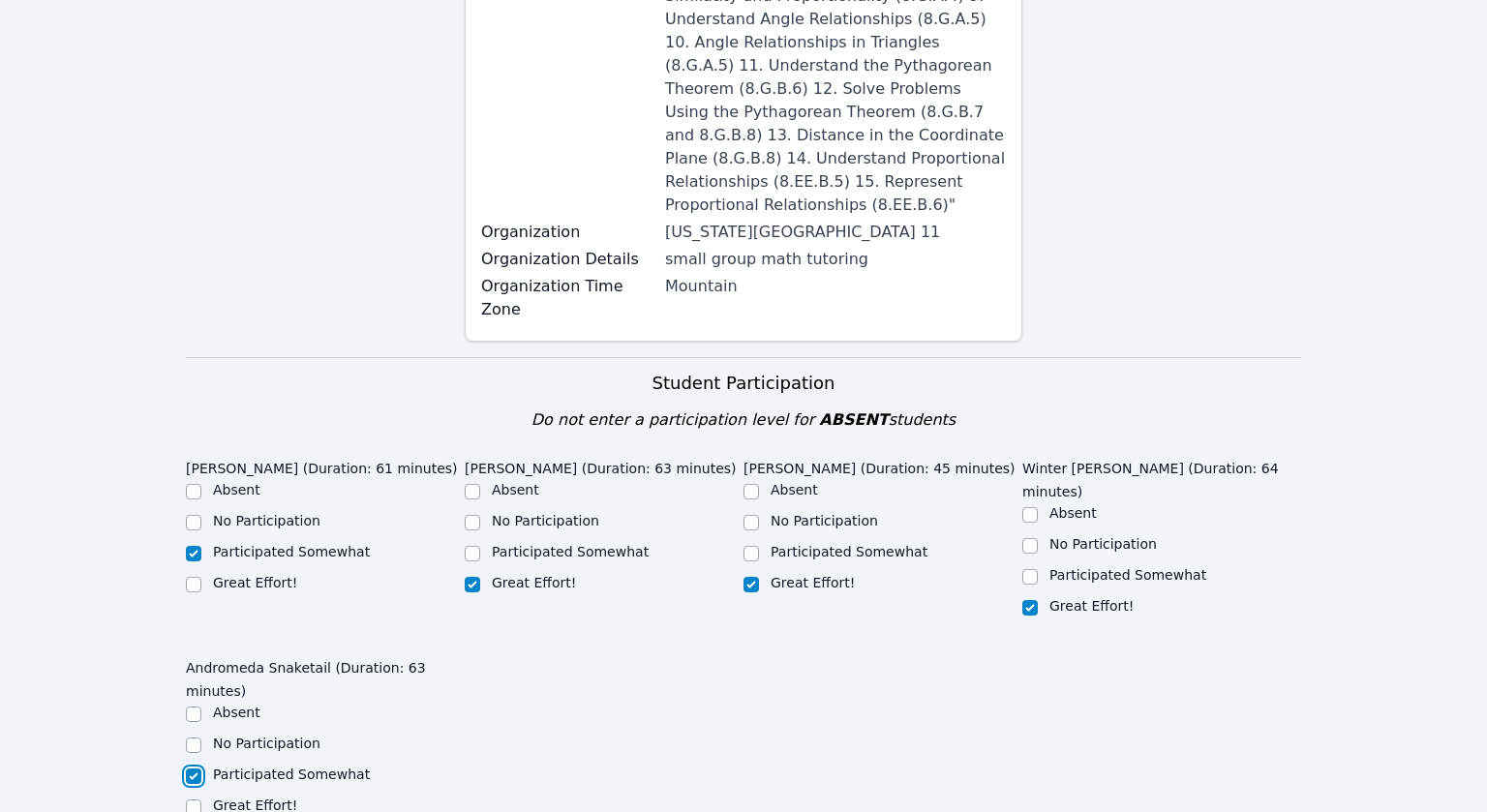
checkbox input "false"
click at [476, 547] on input "Participated Somewhat" at bounding box center [473, 554] width 16 height 16
checkbox input "true"
checkbox input "false"
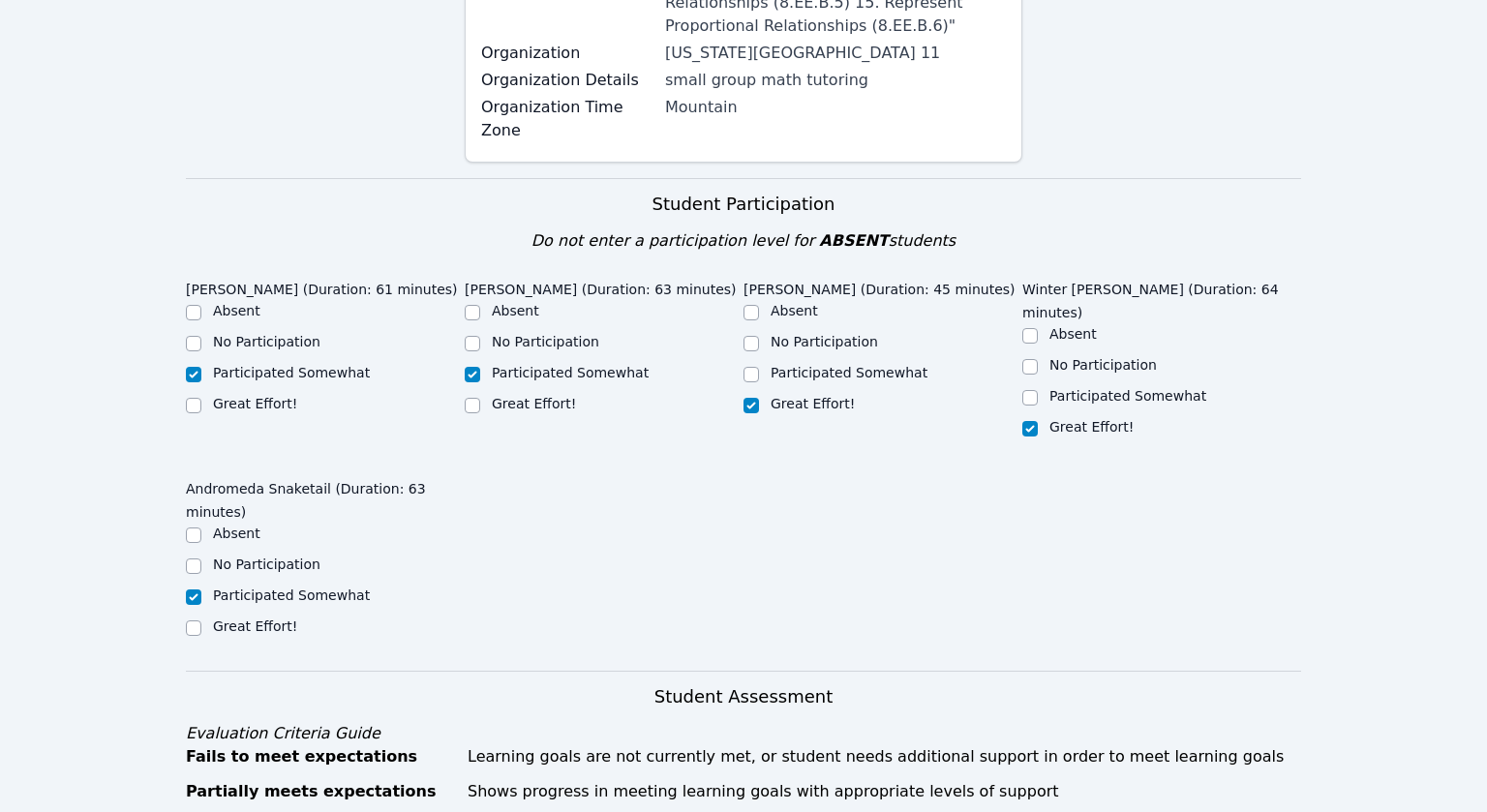
scroll to position [780, 0]
click at [151, 555] on div "Home Sessions Study Groups Students Messages Open user menu Mykia Richards Open…" at bounding box center [743, 711] width 1487 height 2985
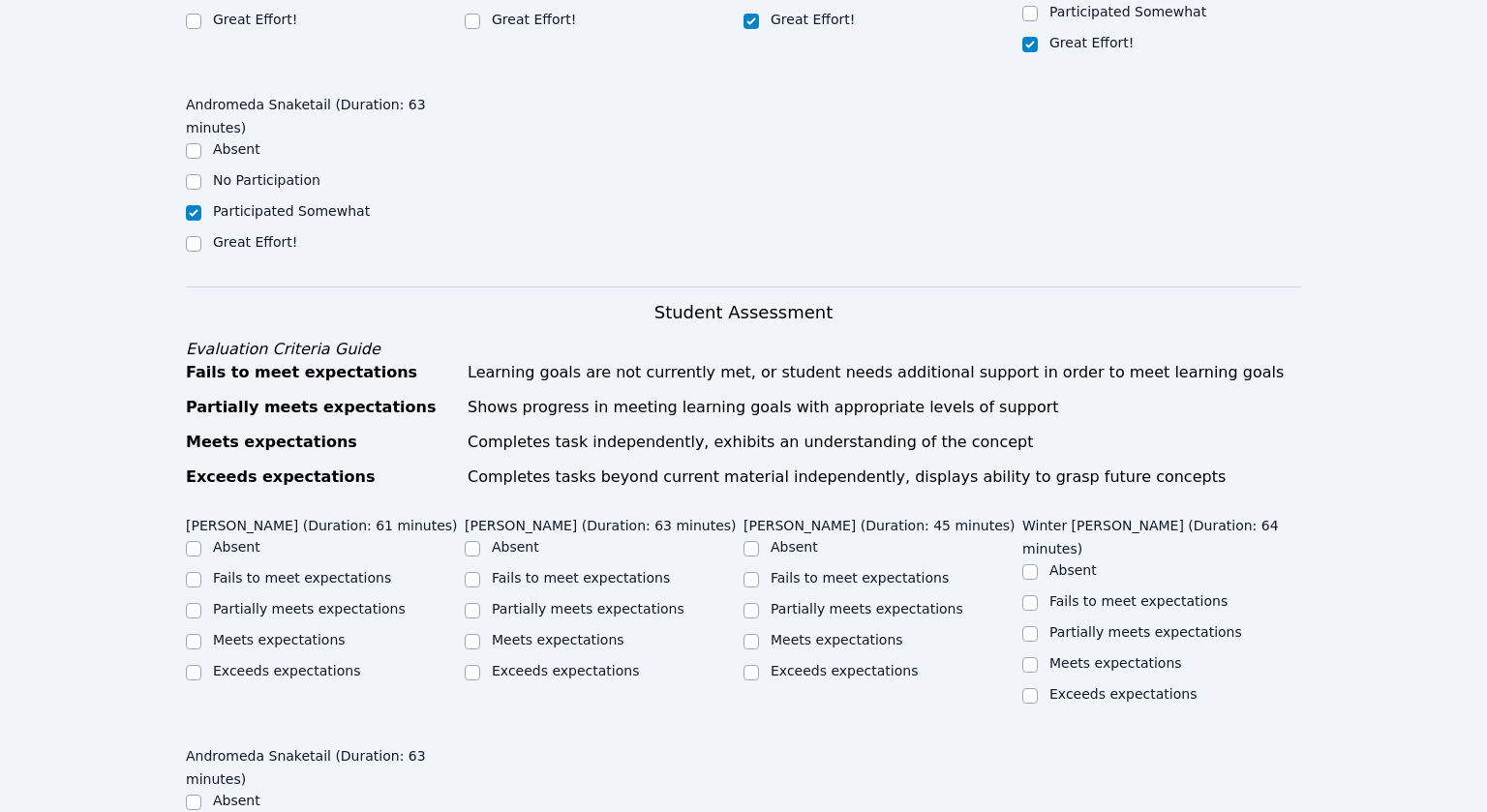
scroll to position [1188, 0]
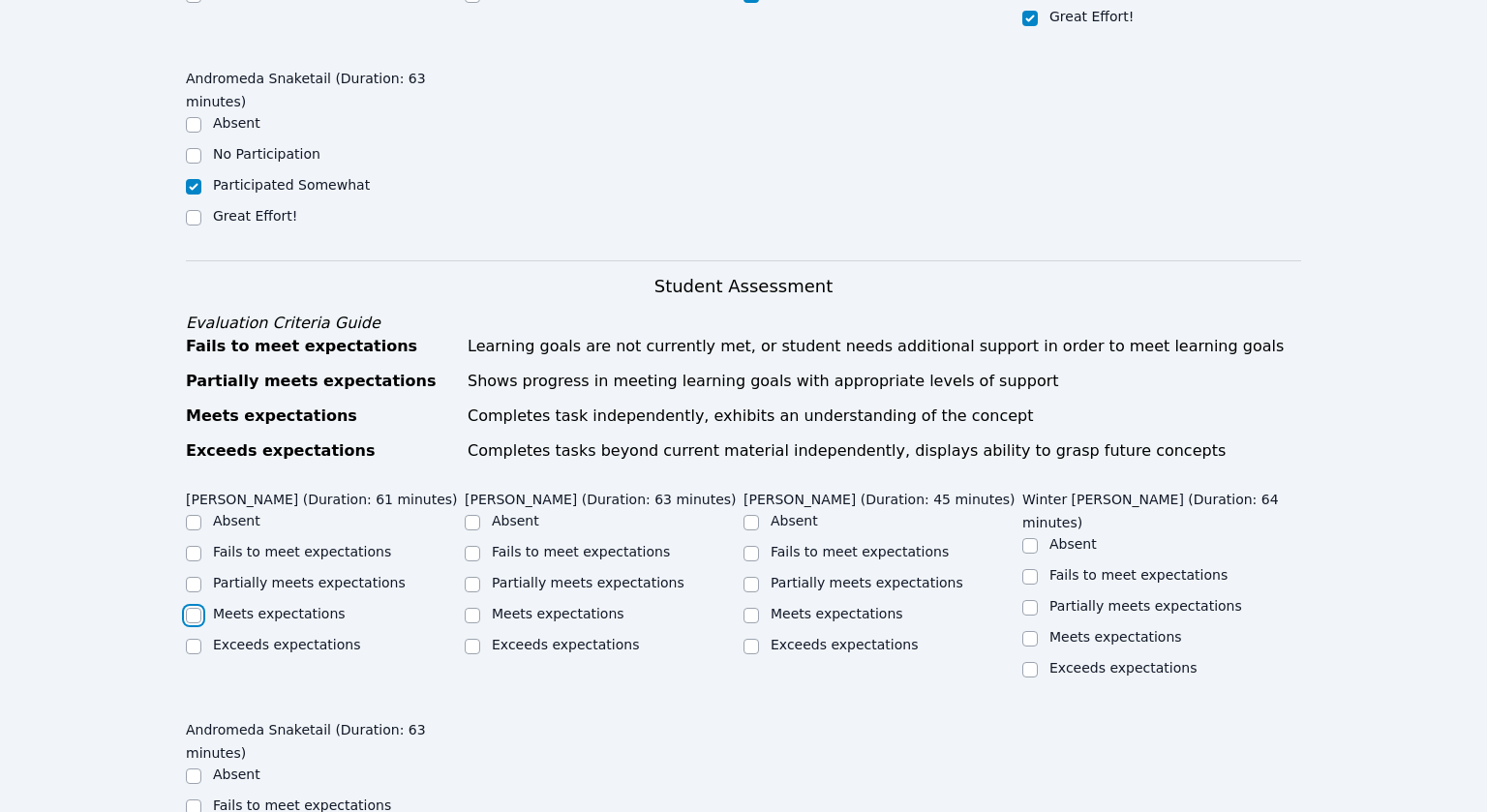
click at [187, 608] on input "Meets expectations" at bounding box center [193, 616] width 16 height 16
checkbox input "true"
click at [481, 604] on div "Meets expectations" at bounding box center [604, 616] width 279 height 24
click at [755, 639] on input "Exceeds expectations" at bounding box center [752, 647] width 16 height 16
checkbox input "true"
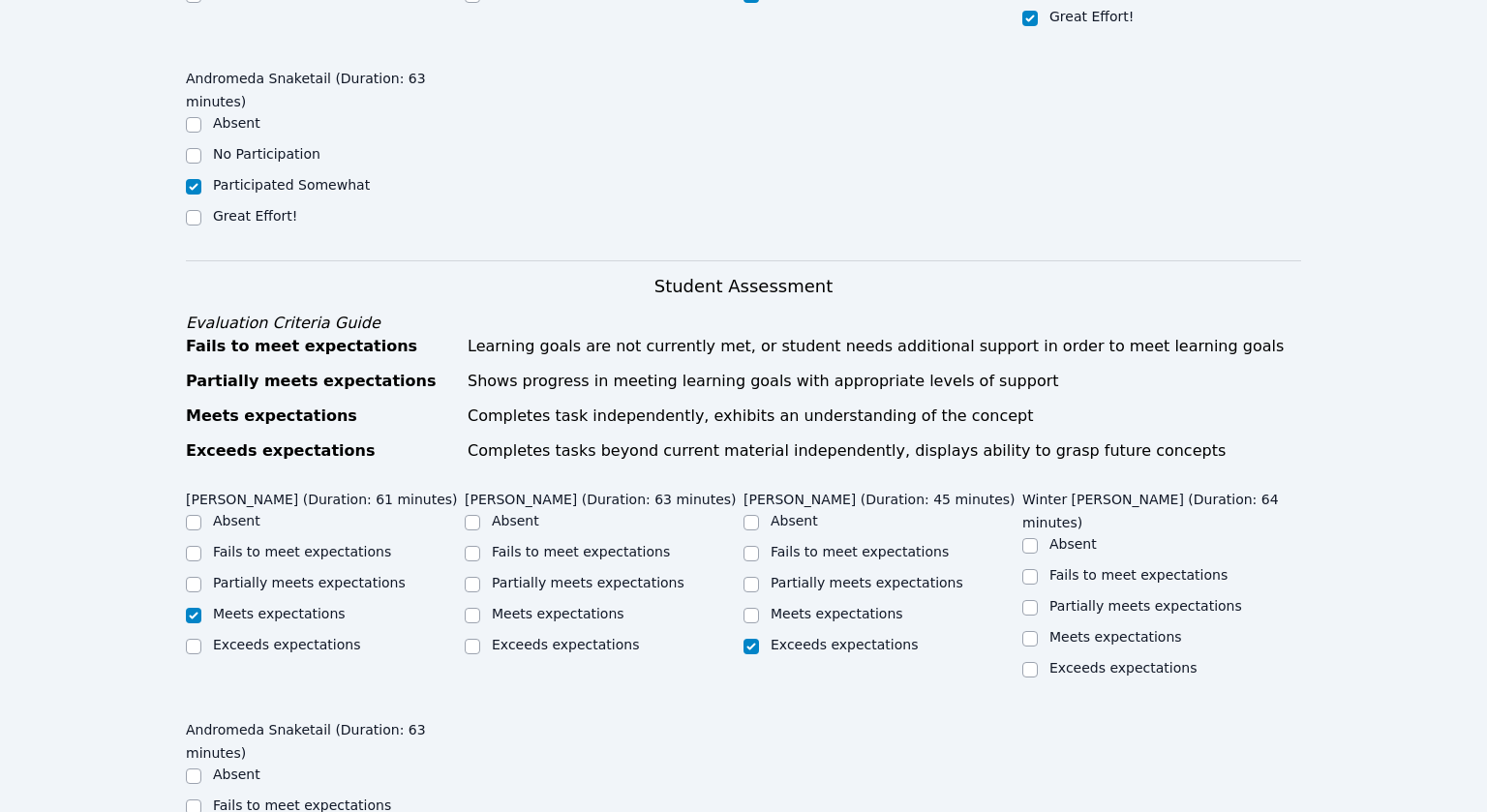
click at [463, 604] on div "Meets expectations" at bounding box center [325, 616] width 279 height 24
click at [471, 608] on input "Meets expectations" at bounding box center [473, 616] width 16 height 16
checkbox input "true"
click at [1029, 631] on input "Meets expectations" at bounding box center [1030, 639] width 16 height 16
checkbox input "true"
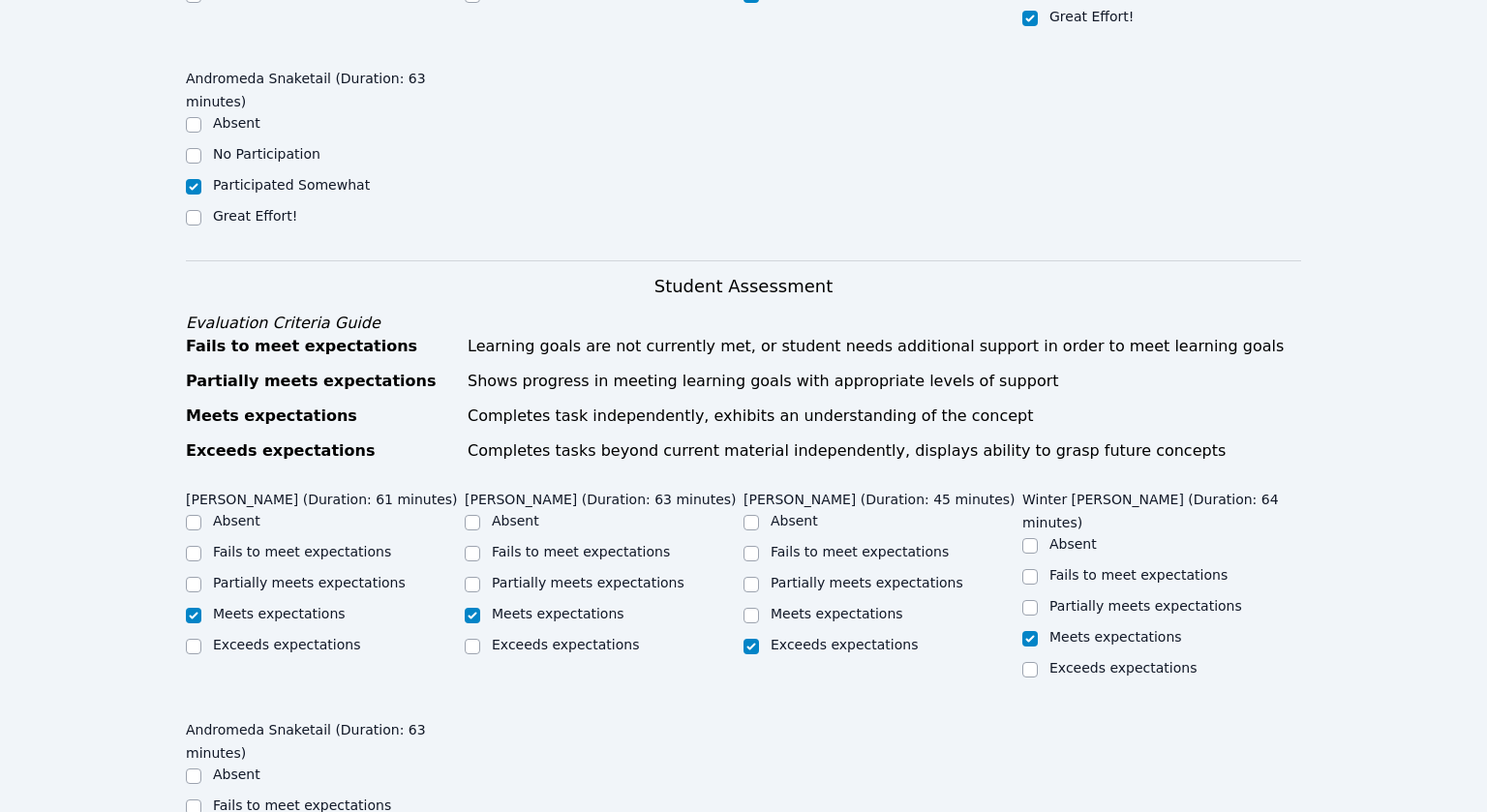
checkbox input "true"
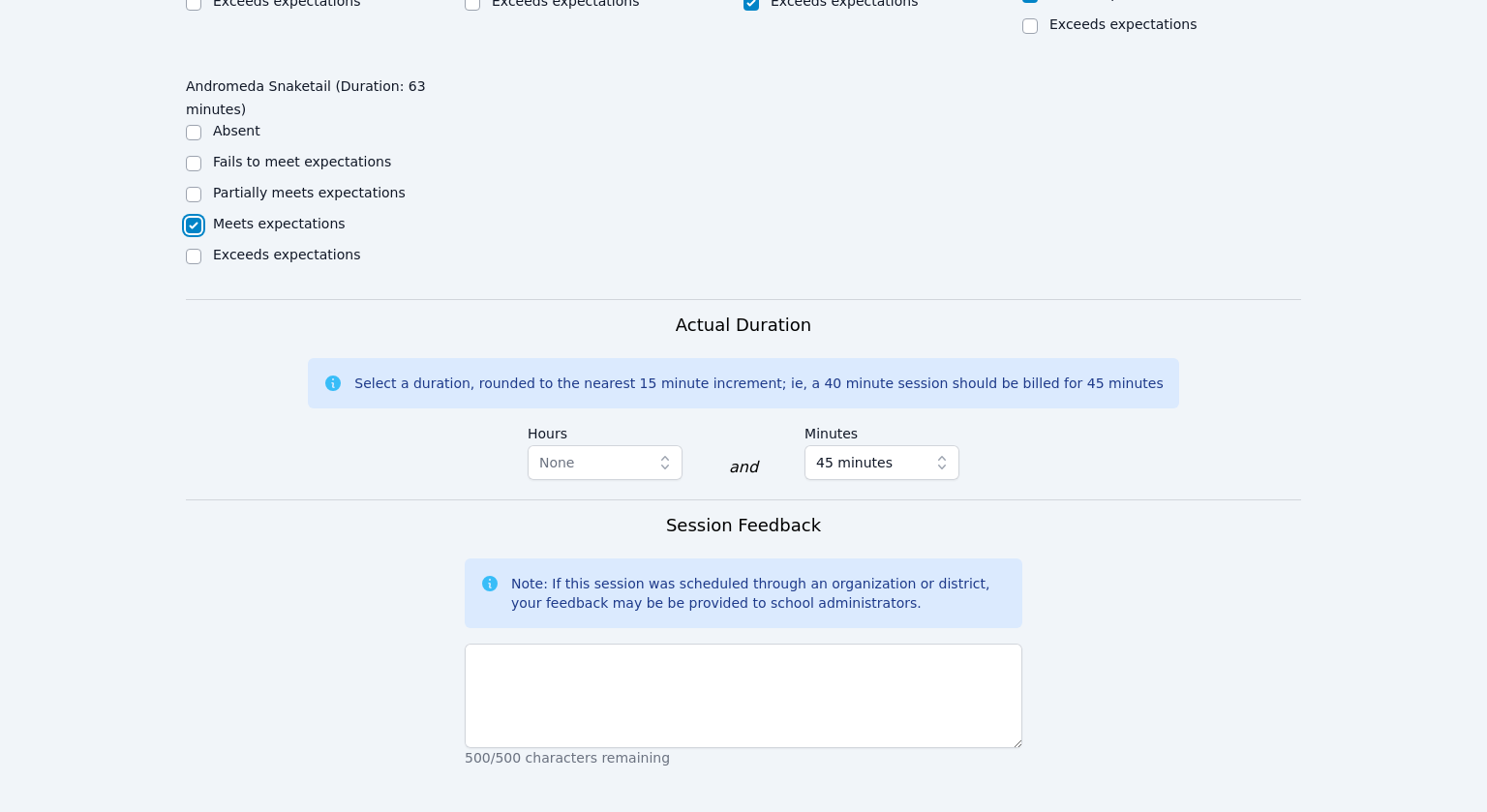
scroll to position [1834, 0]
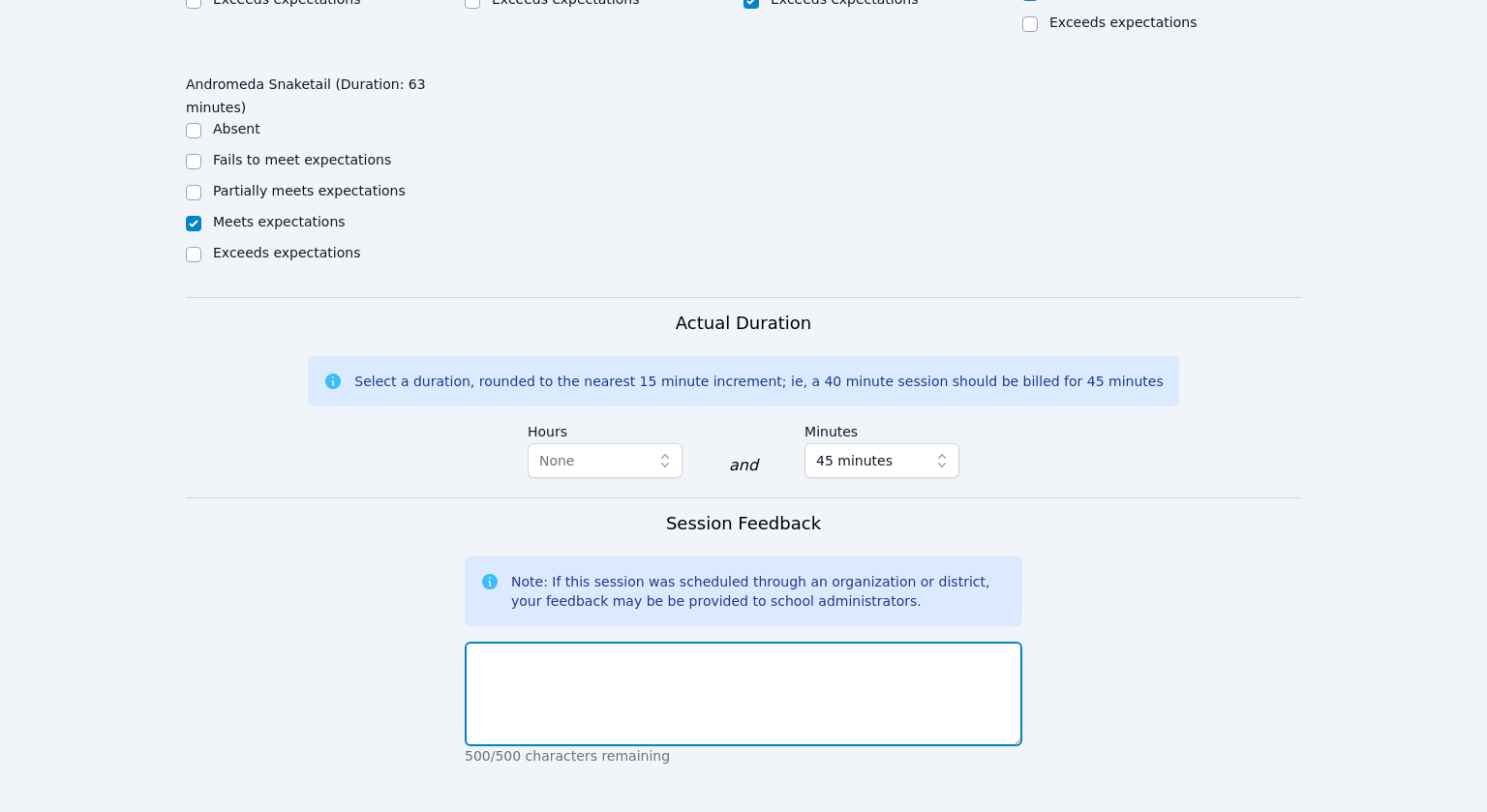
click at [523, 642] on textarea at bounding box center [743, 695] width 558 height 105
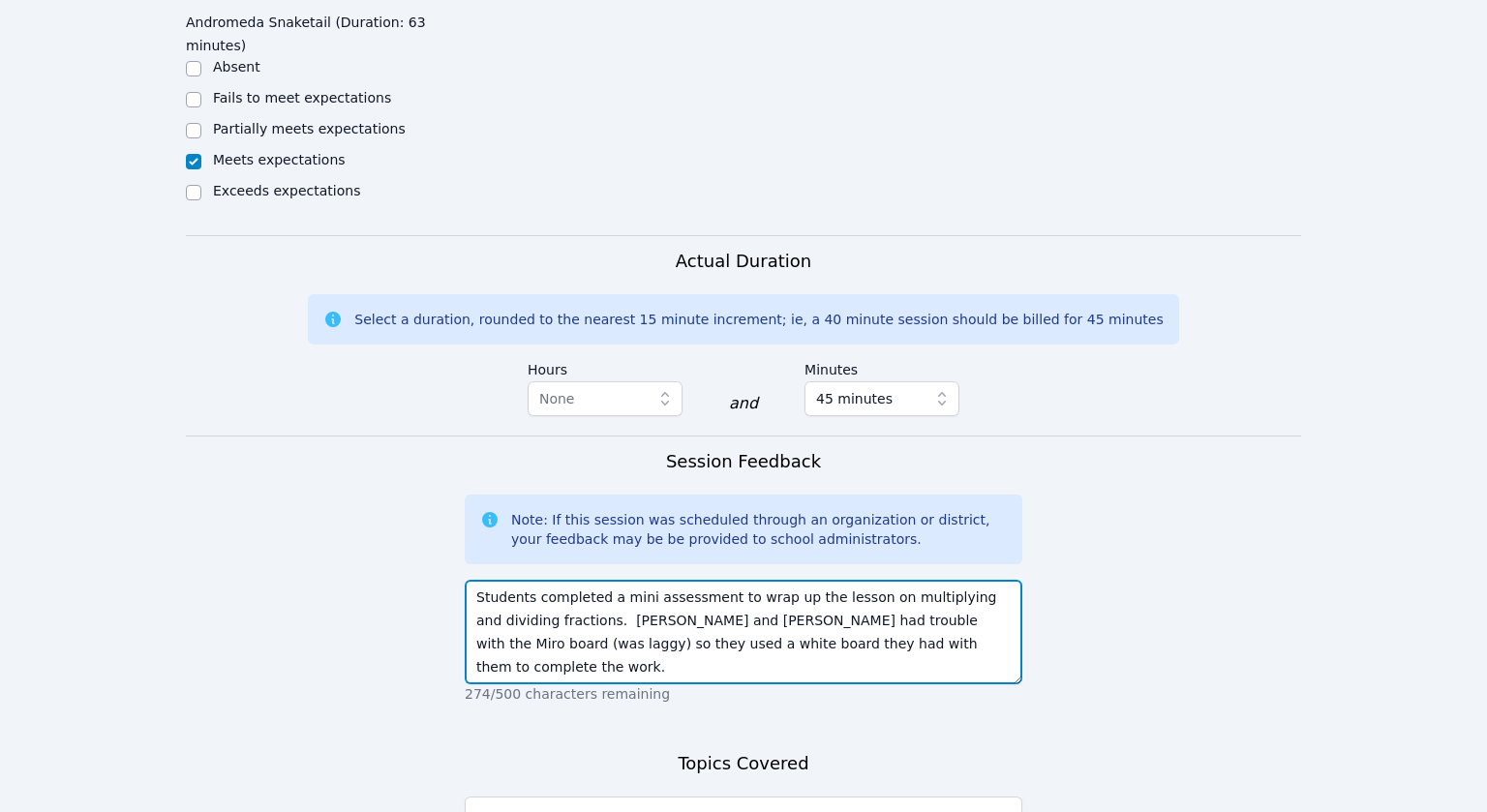
scroll to position [1939, 0]
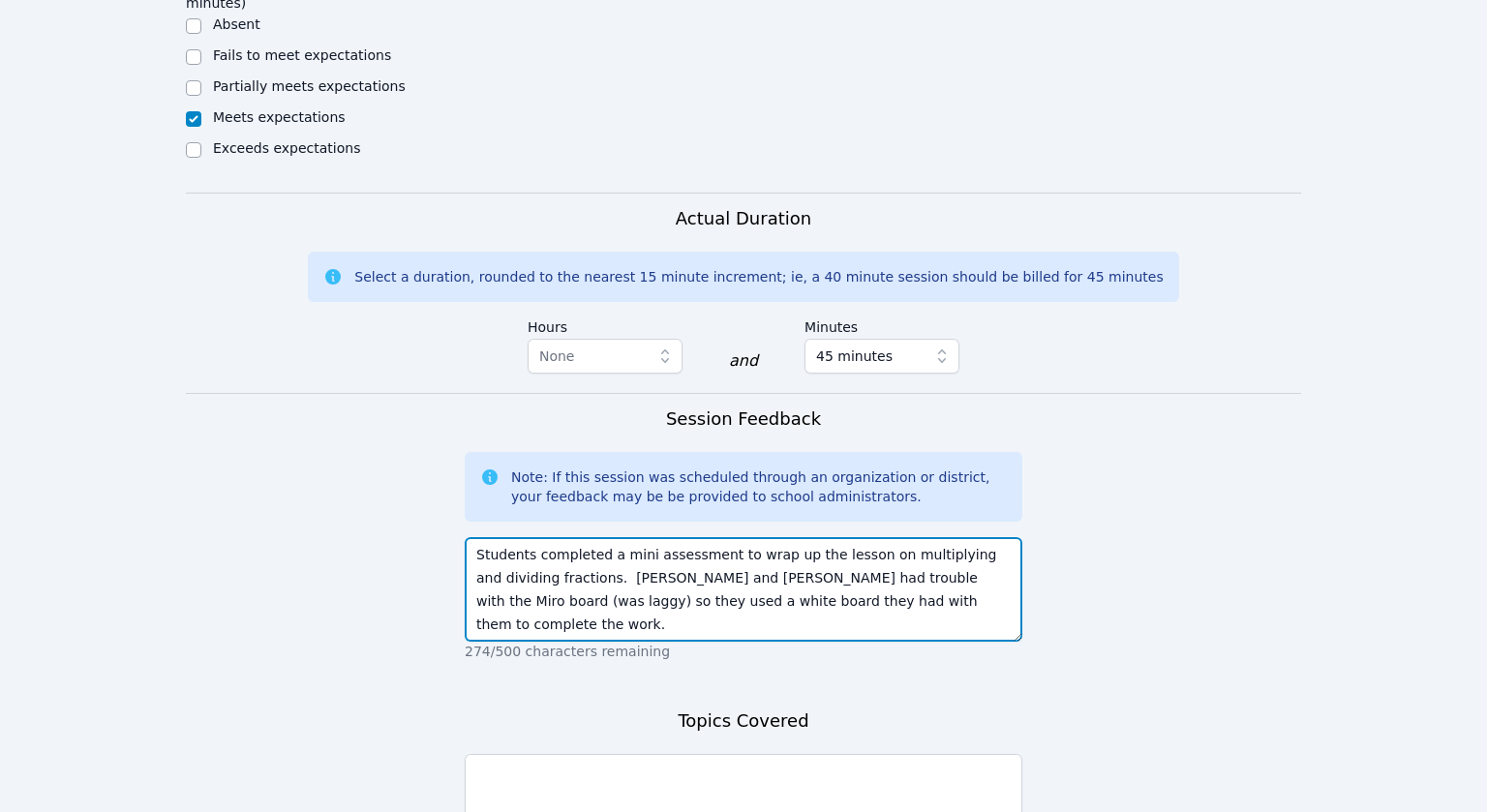
type textarea "Students completed a mini assessment to wrap up the lesson on multiplying and d…"
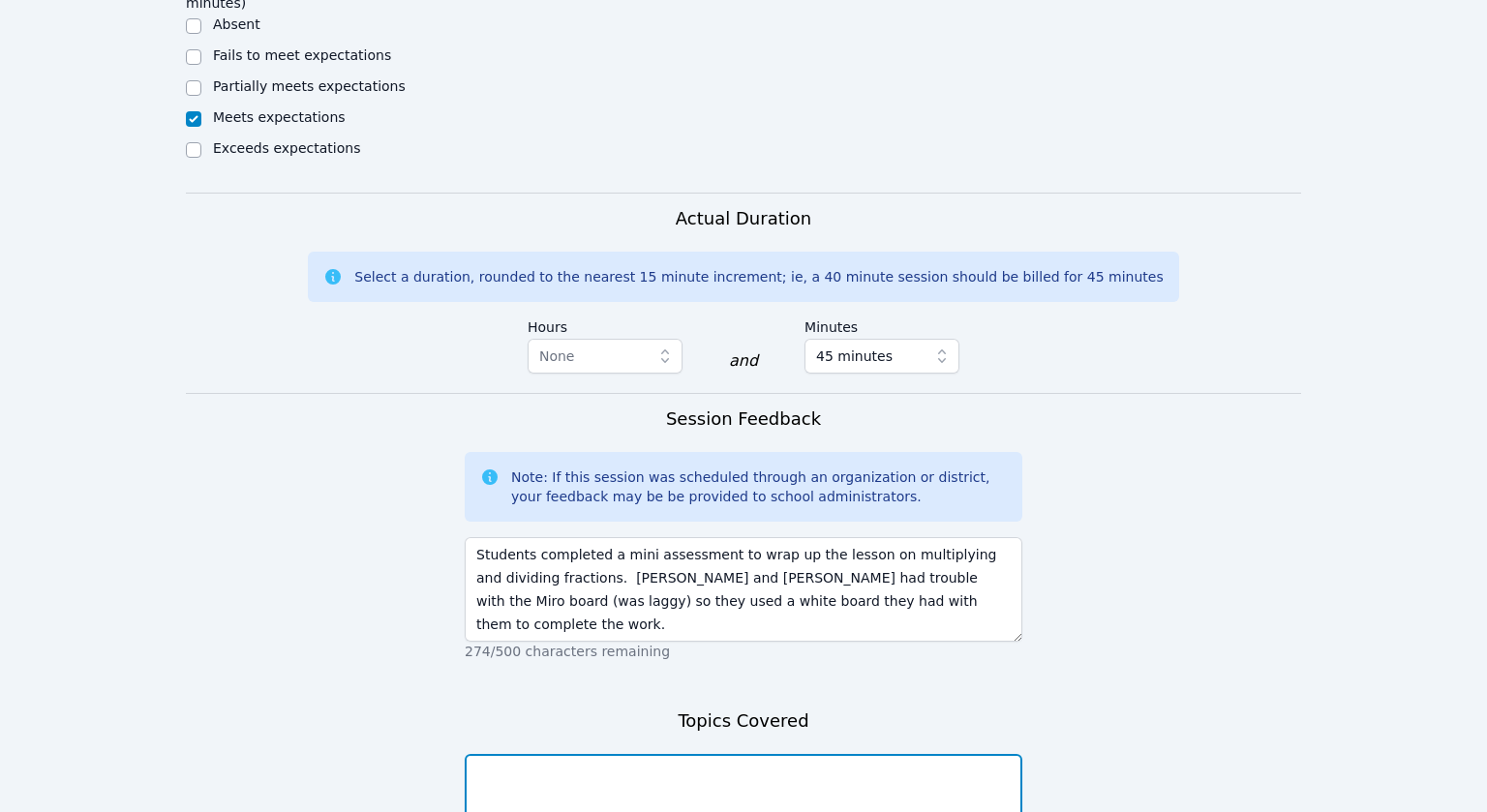
click at [611, 755] on textarea at bounding box center [743, 807] width 558 height 105
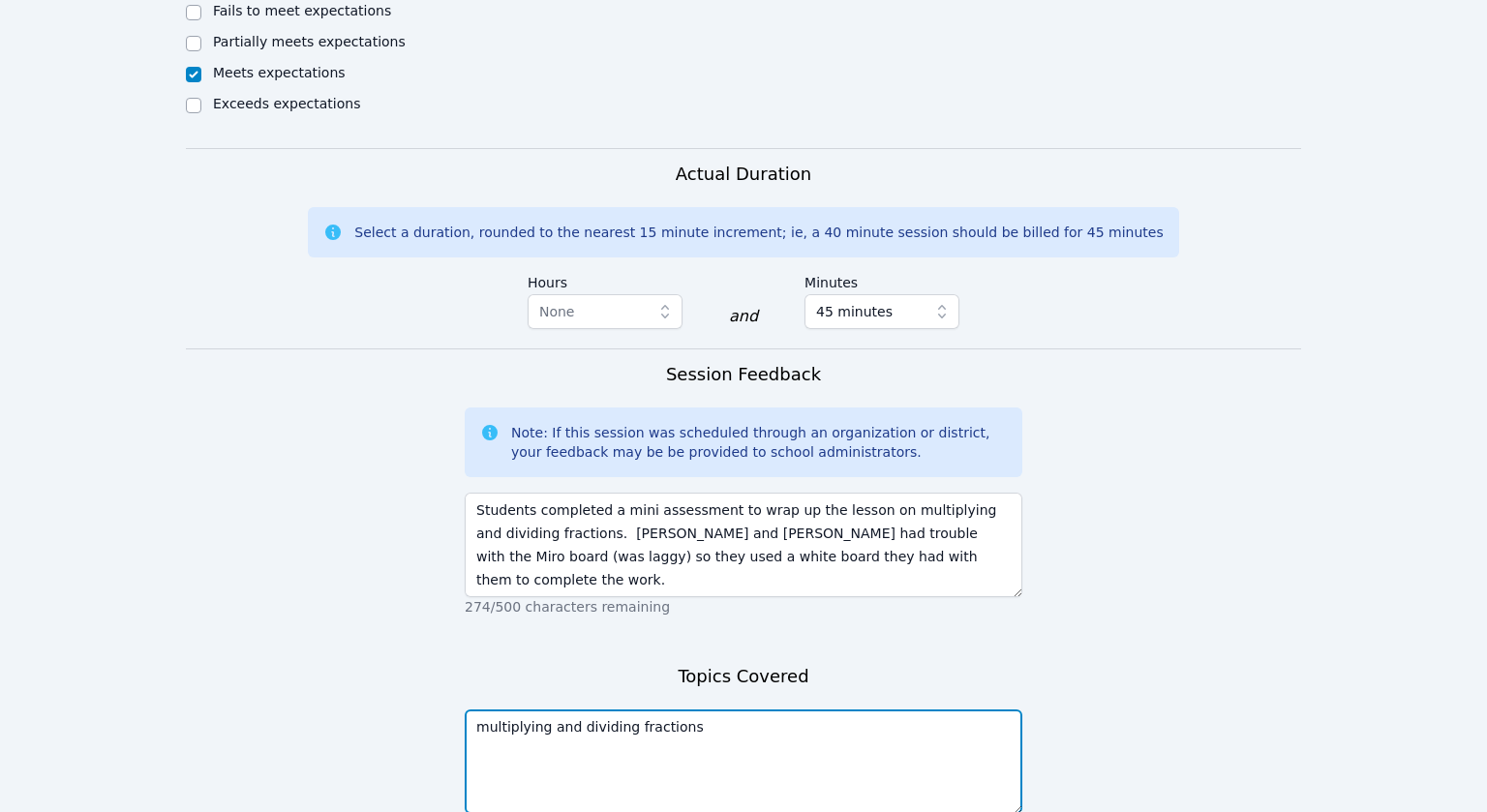
scroll to position [1984, 0]
type textarea "multiplying and dividing fractions"
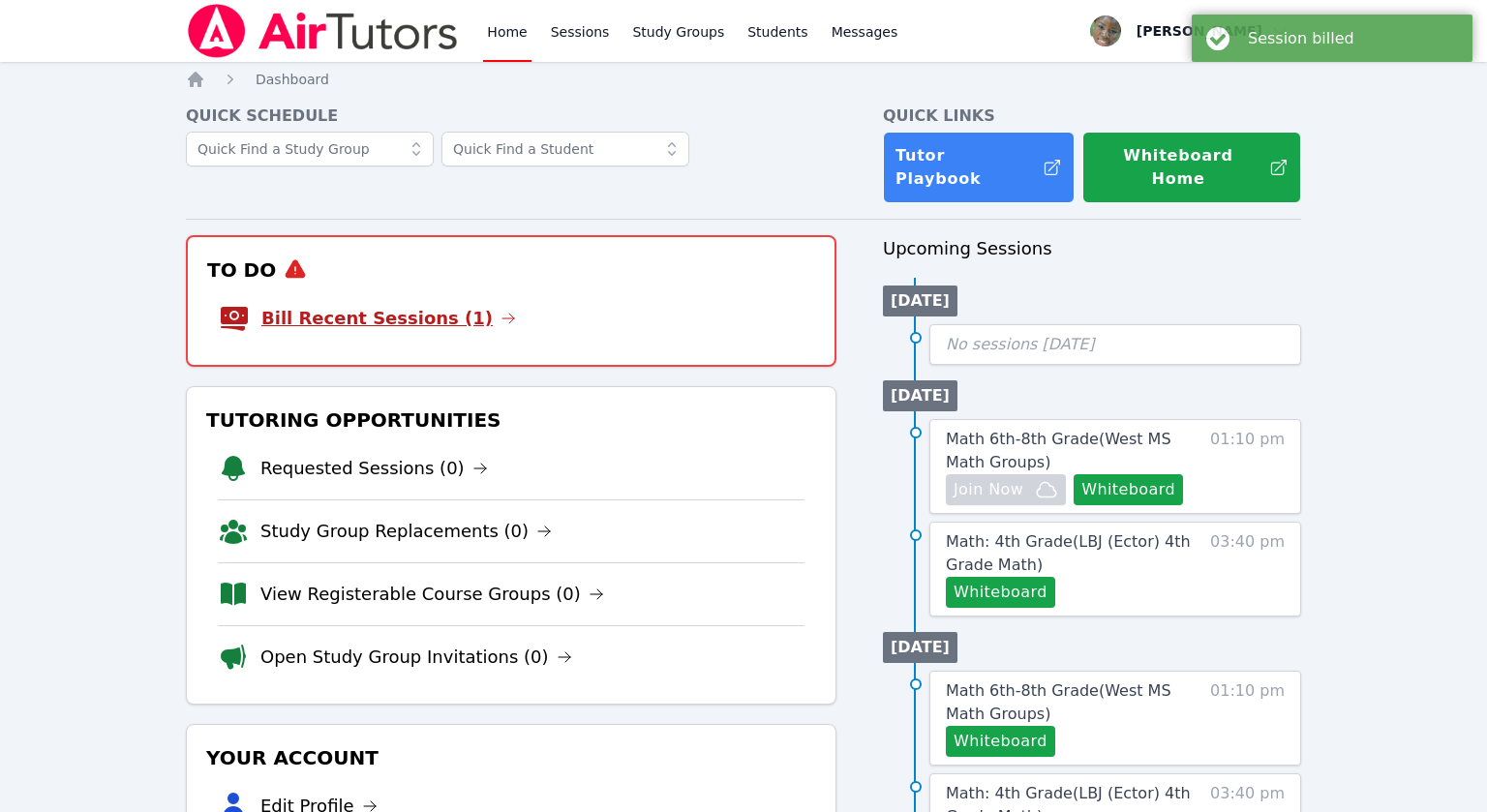
click at [422, 305] on link "Bill Recent Sessions (1)" at bounding box center [389, 318] width 255 height 27
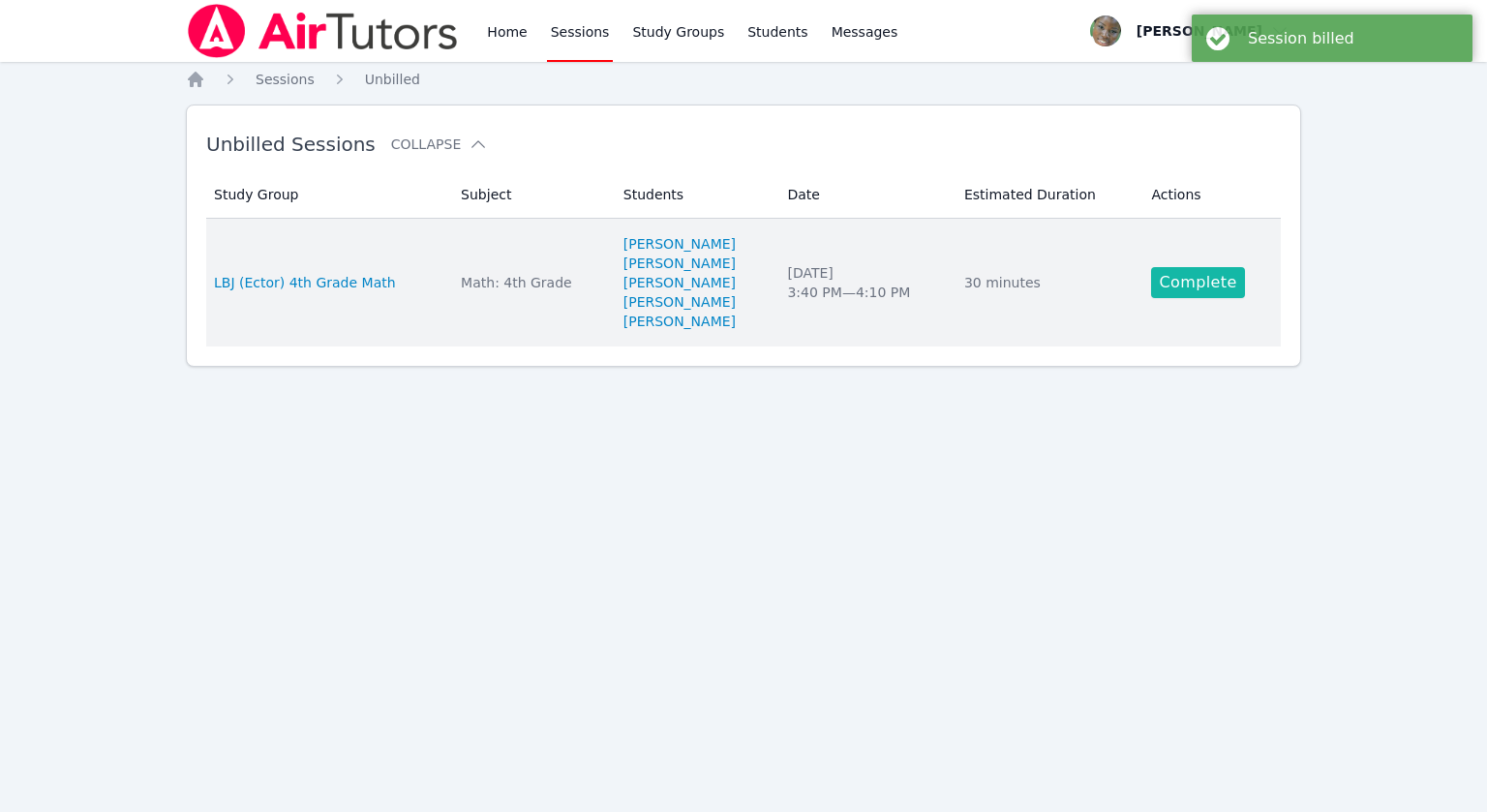
click at [1203, 284] on link "Complete" at bounding box center [1198, 282] width 93 height 31
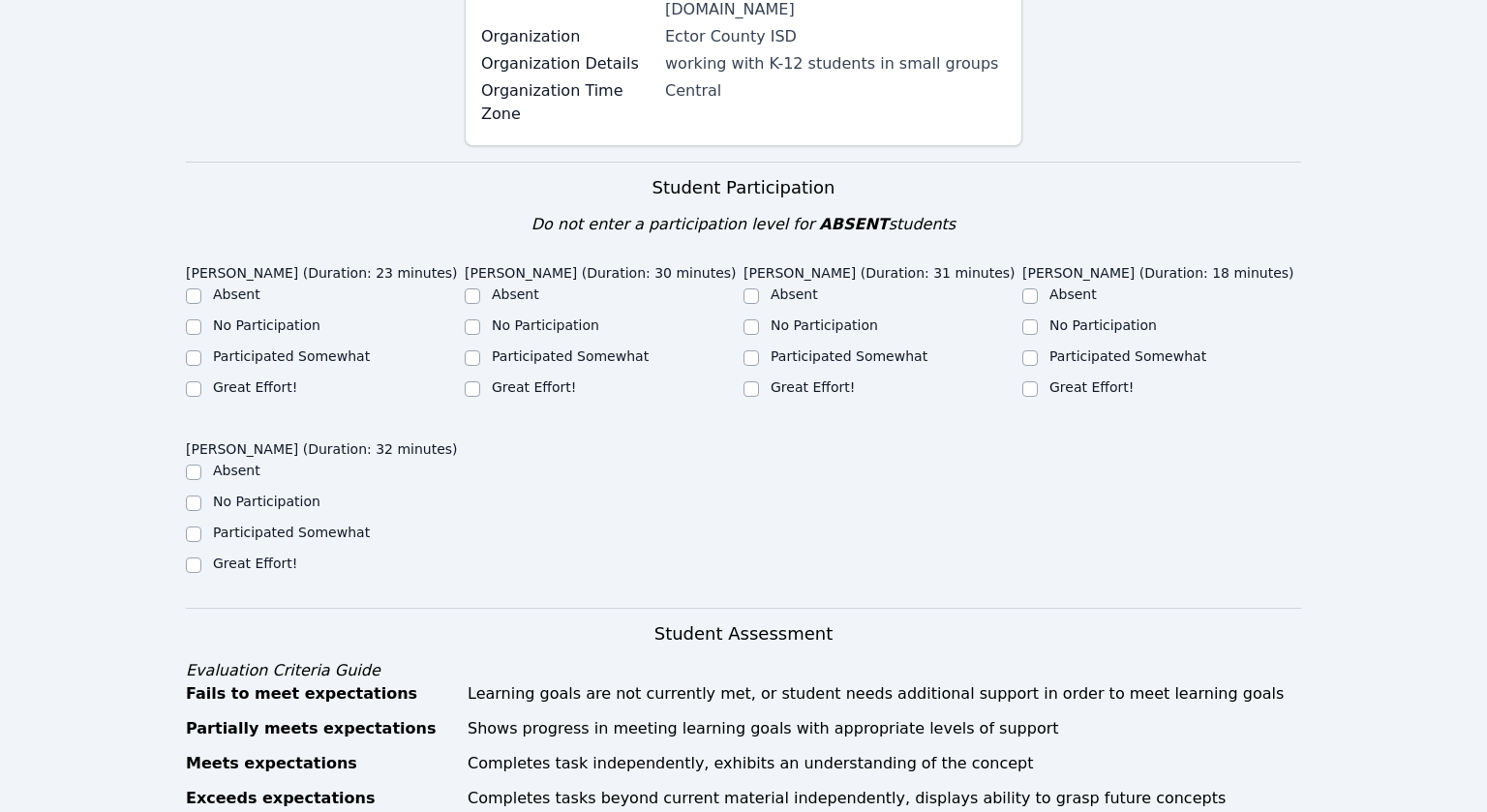
scroll to position [440, 0]
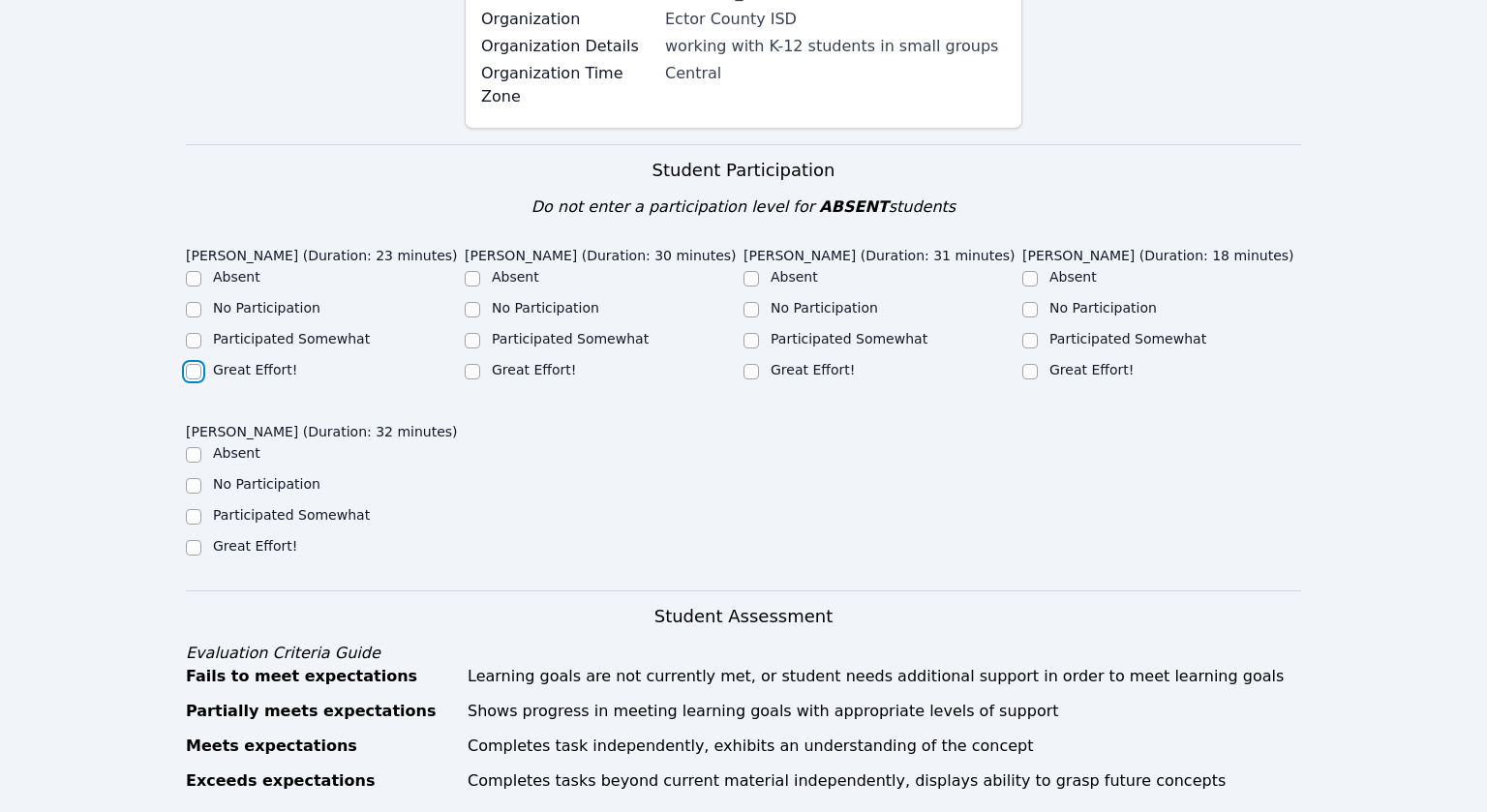
drag, startPoint x: 199, startPoint y: 372, endPoint x: 553, endPoint y: 446, distance: 361.7
click at [553, 446] on div "LILAHANNA ALCALA (Duration: 23 minutes) Absent No Participation Participated So…" at bounding box center [743, 413] width 1116 height 352
click at [752, 368] on input "Great Effort!" at bounding box center [752, 372] width 16 height 16
checkbox input "true"
click at [195, 543] on input "Great Effort!" at bounding box center [193, 549] width 16 height 16
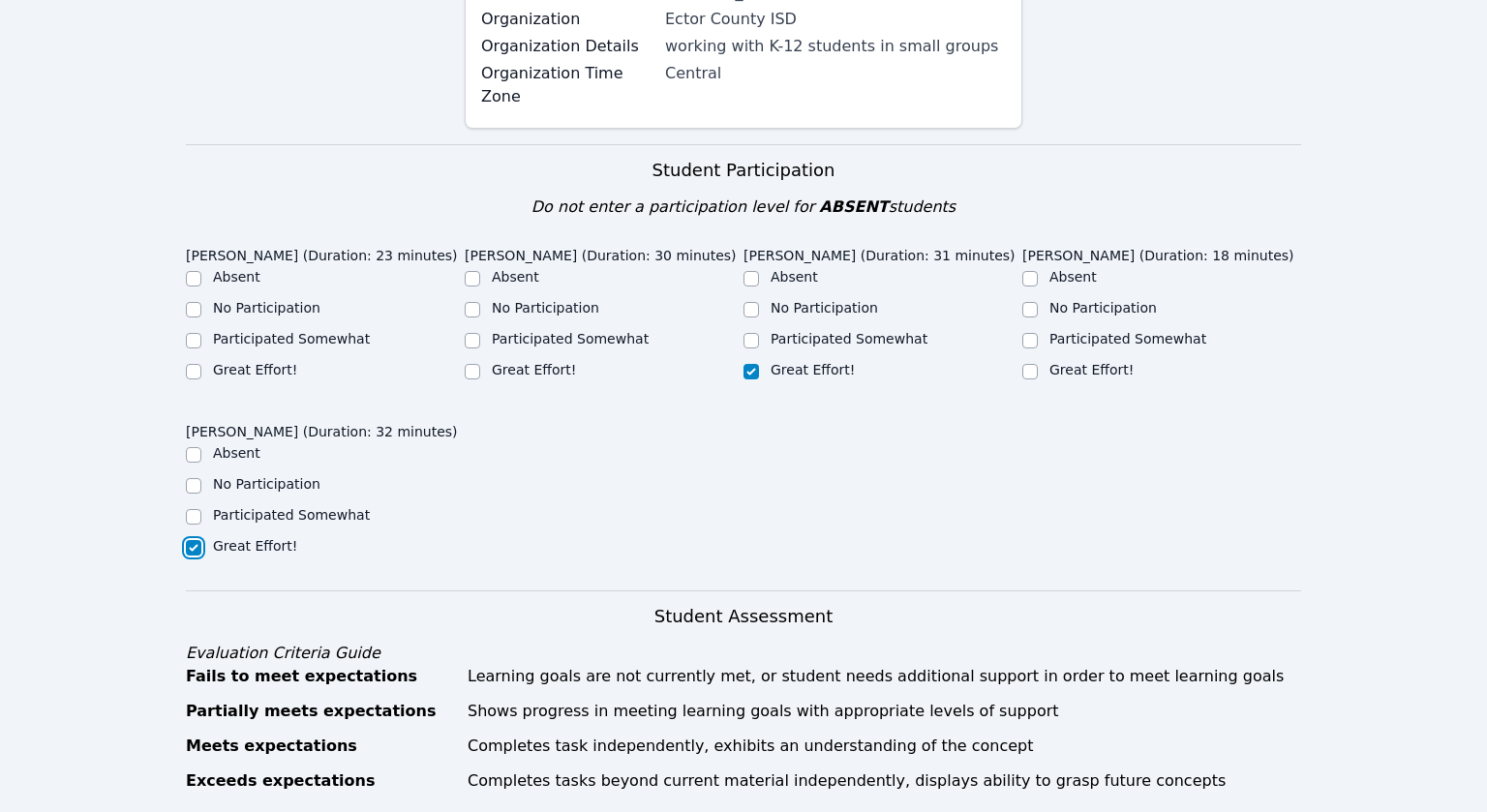
checkbox input "true"
click at [473, 371] on input "Great Effort!" at bounding box center [473, 372] width 16 height 16
checkbox input "true"
click at [195, 338] on input "Participated Somewhat" at bounding box center [193, 341] width 16 height 16
checkbox input "true"
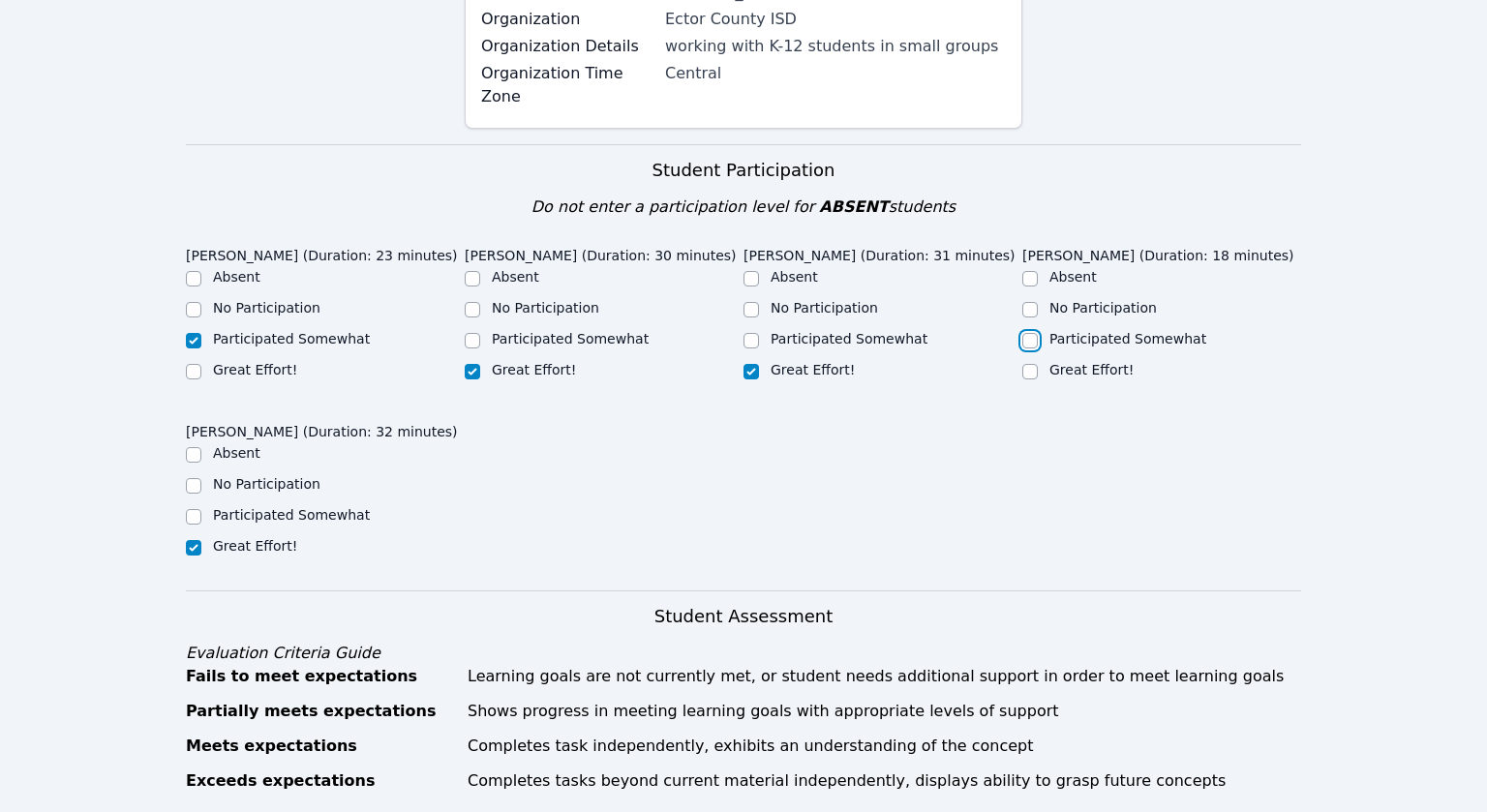
click at [1035, 338] on input "Participated Somewhat" at bounding box center [1030, 341] width 16 height 16
checkbox input "true"
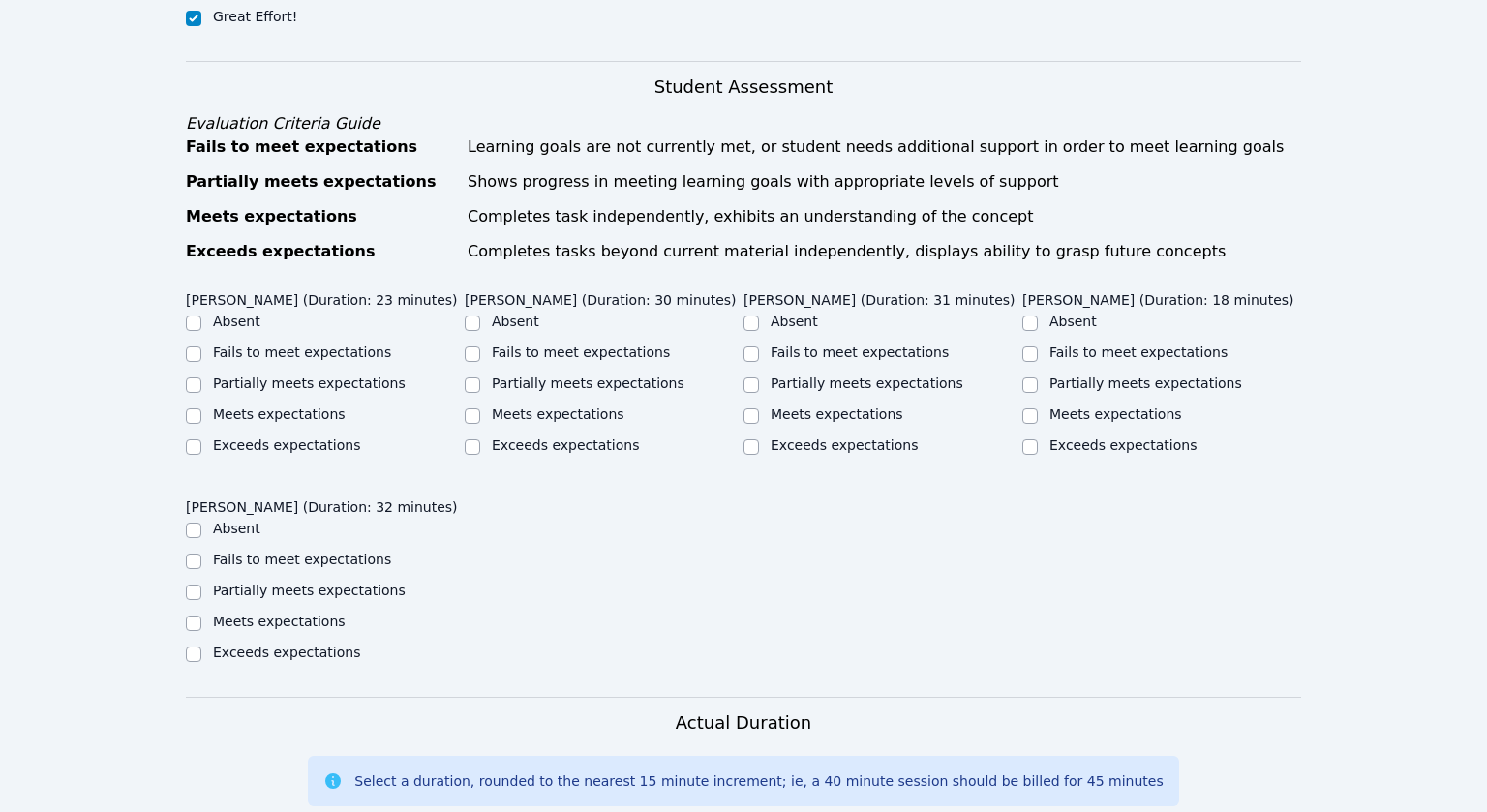
scroll to position [971, 0]
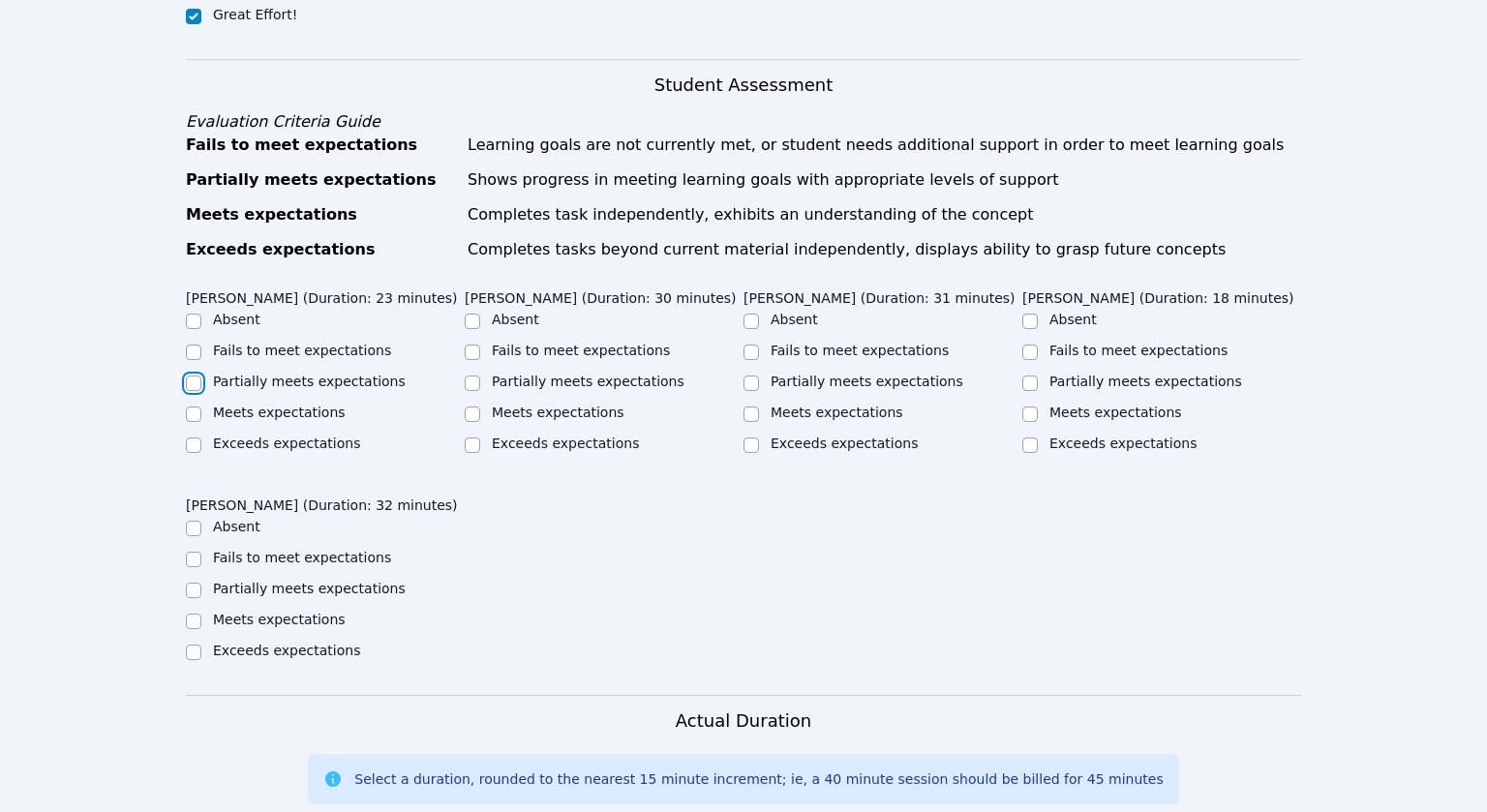
click at [188, 385] on input "Partially meets expectations" at bounding box center [193, 384] width 16 height 16
checkbox input "true"
click at [479, 383] on input "Partially meets expectations" at bounding box center [473, 384] width 16 height 16
checkbox input "true"
click at [751, 381] on input "Partially meets expectations" at bounding box center [752, 384] width 16 height 16
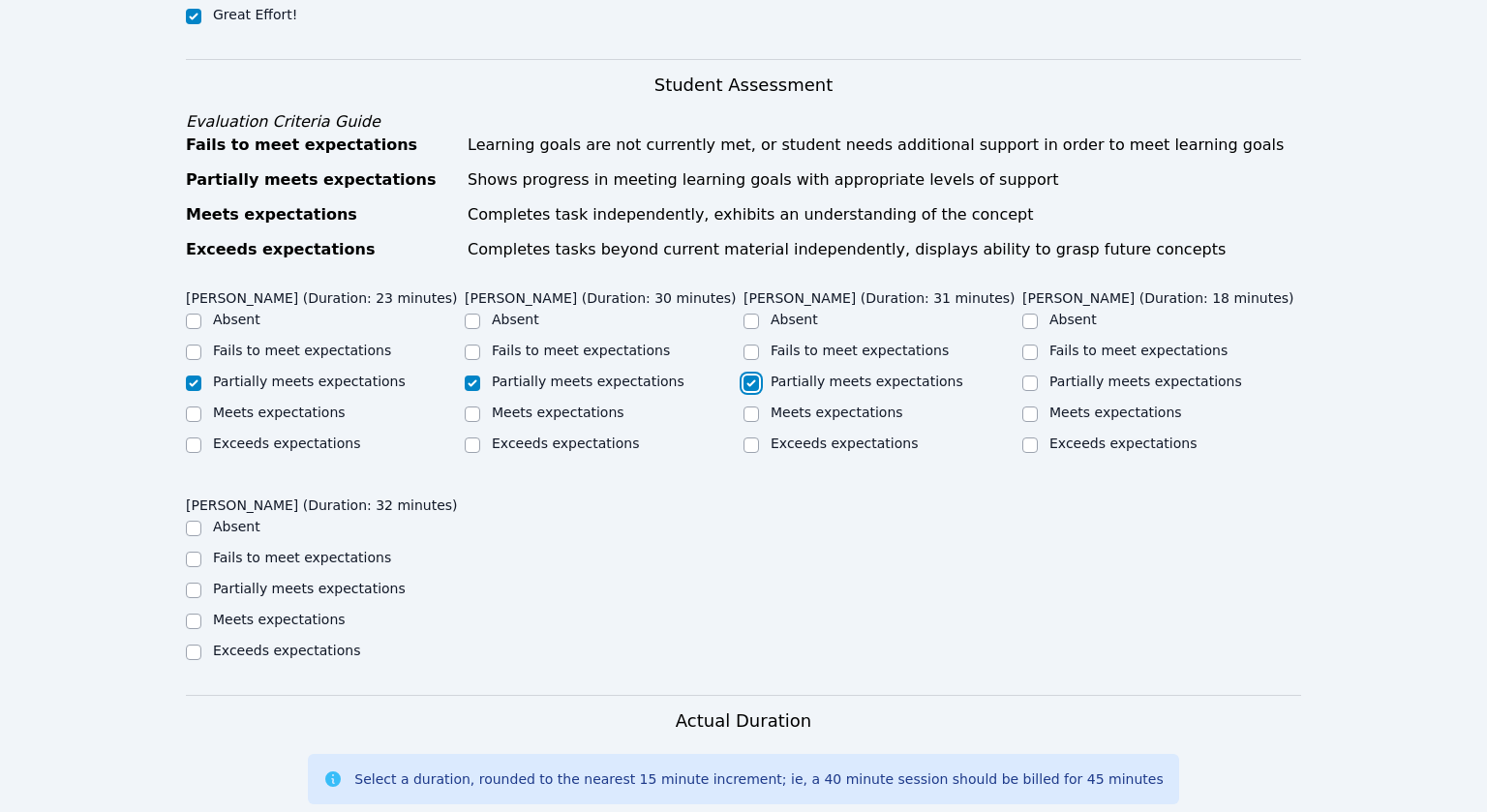
checkbox input "true"
drag, startPoint x: 1031, startPoint y: 381, endPoint x: 989, endPoint y: 389, distance: 42.8
click at [1031, 382] on input "Partially meets expectations" at bounding box center [1030, 384] width 16 height 16
checkbox input "true"
drag, startPoint x: 194, startPoint y: 598, endPoint x: 186, endPoint y: 586, distance: 14.4
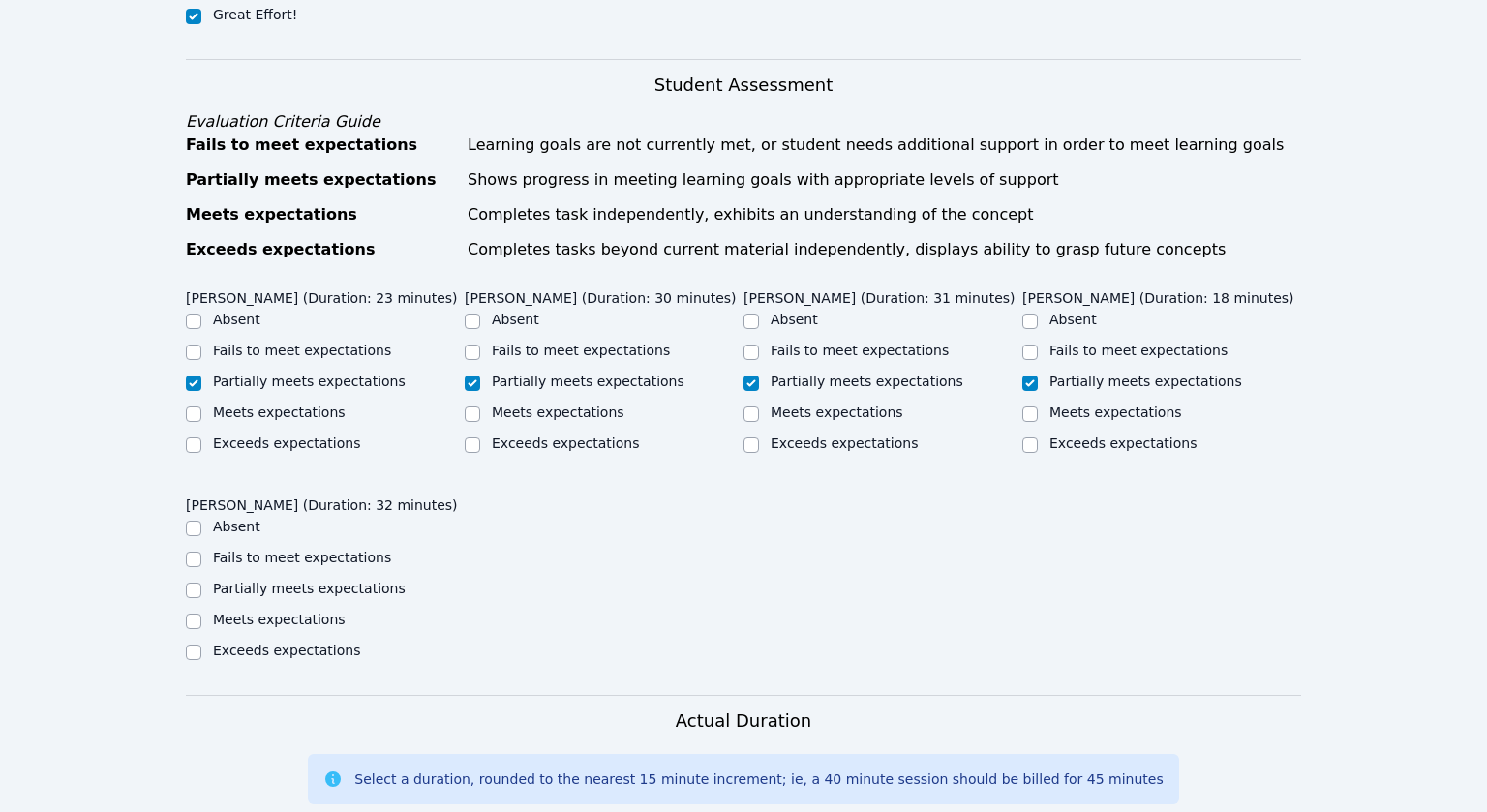
click at [186, 590] on div at bounding box center [193, 591] width 16 height 24
click at [186, 584] on input "Partially meets expectations" at bounding box center [193, 591] width 16 height 16
checkbox input "true"
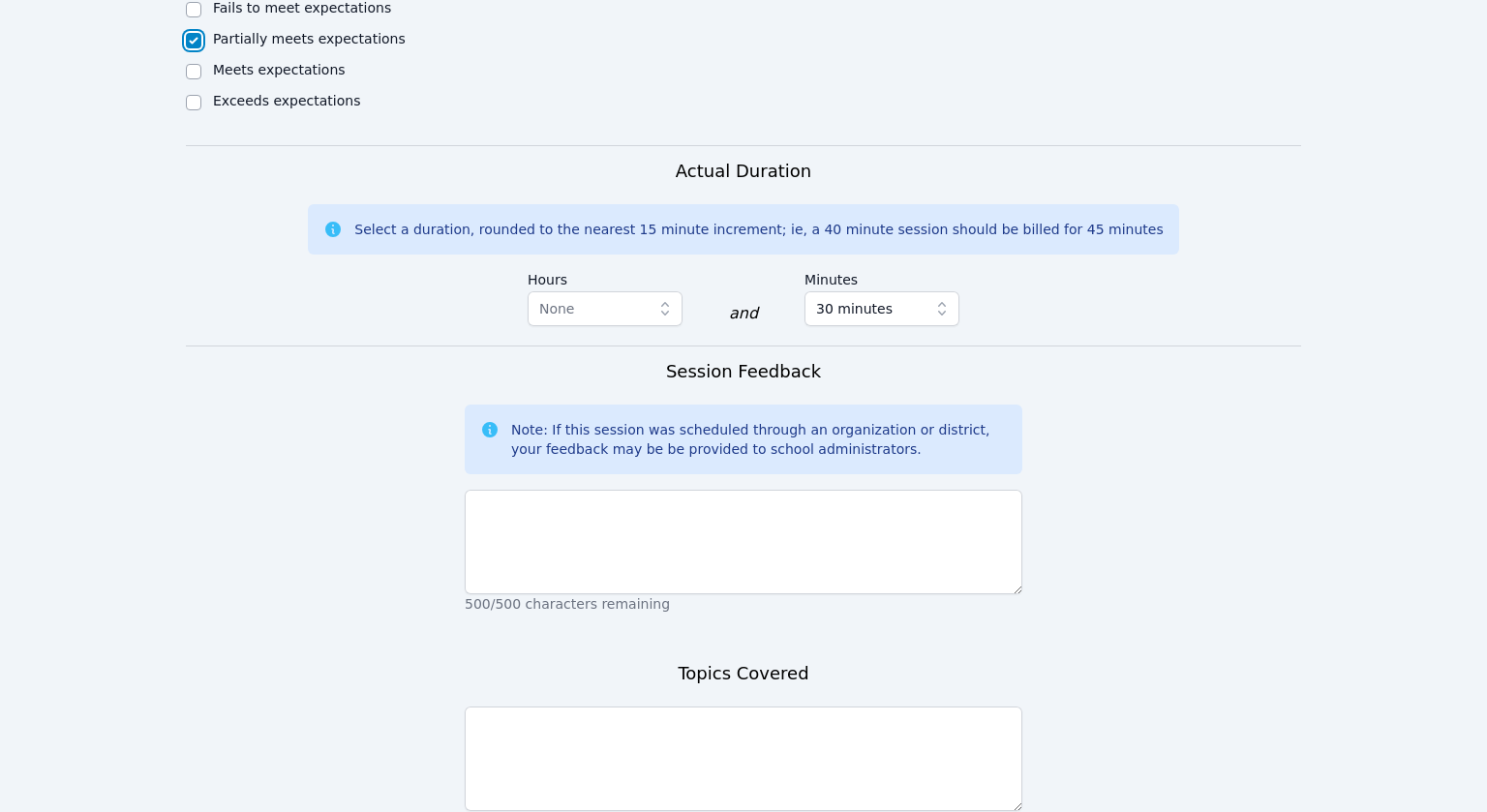
scroll to position [1545, 0]
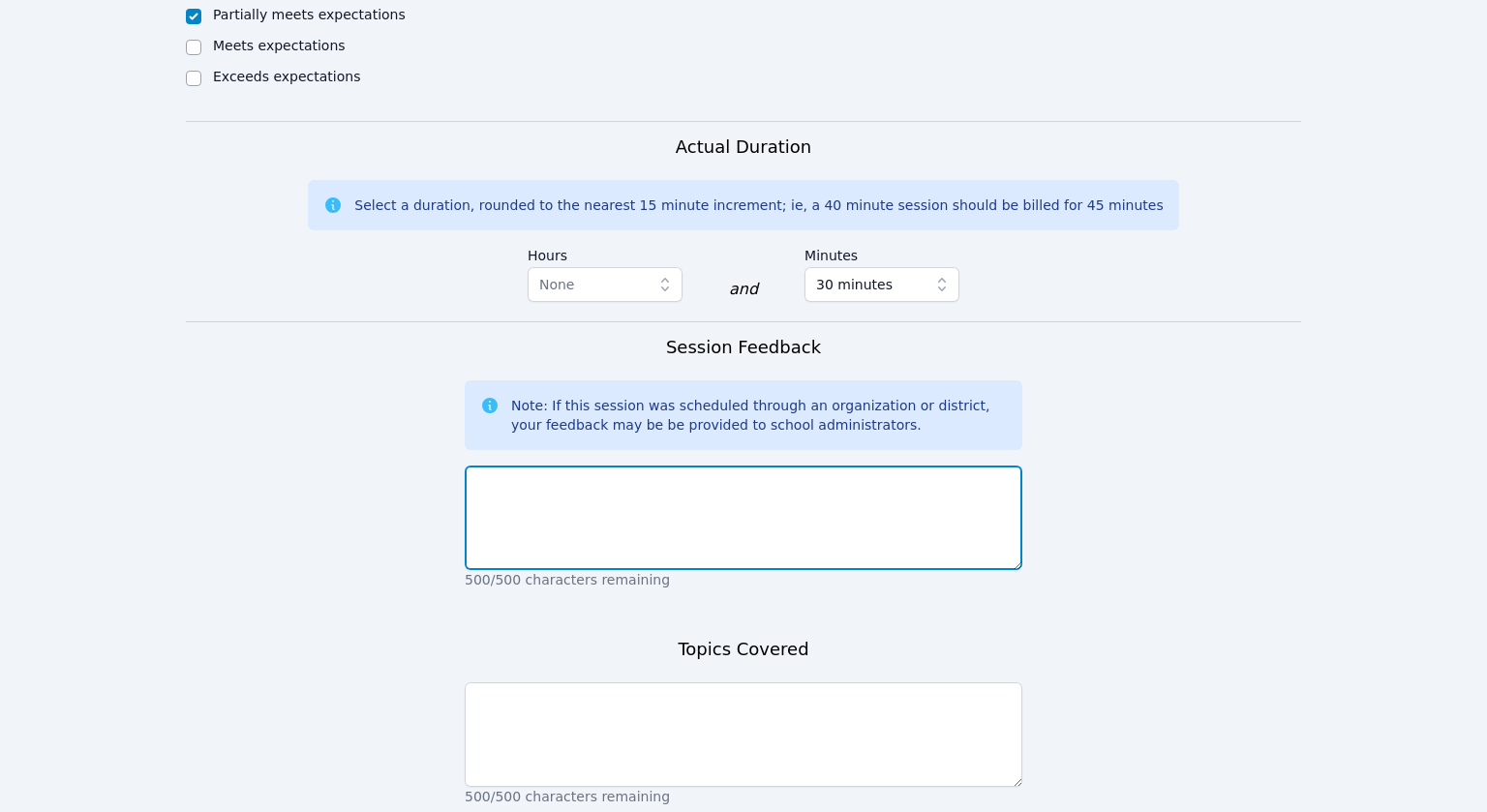
click at [554, 499] on textarea at bounding box center [743, 518] width 558 height 105
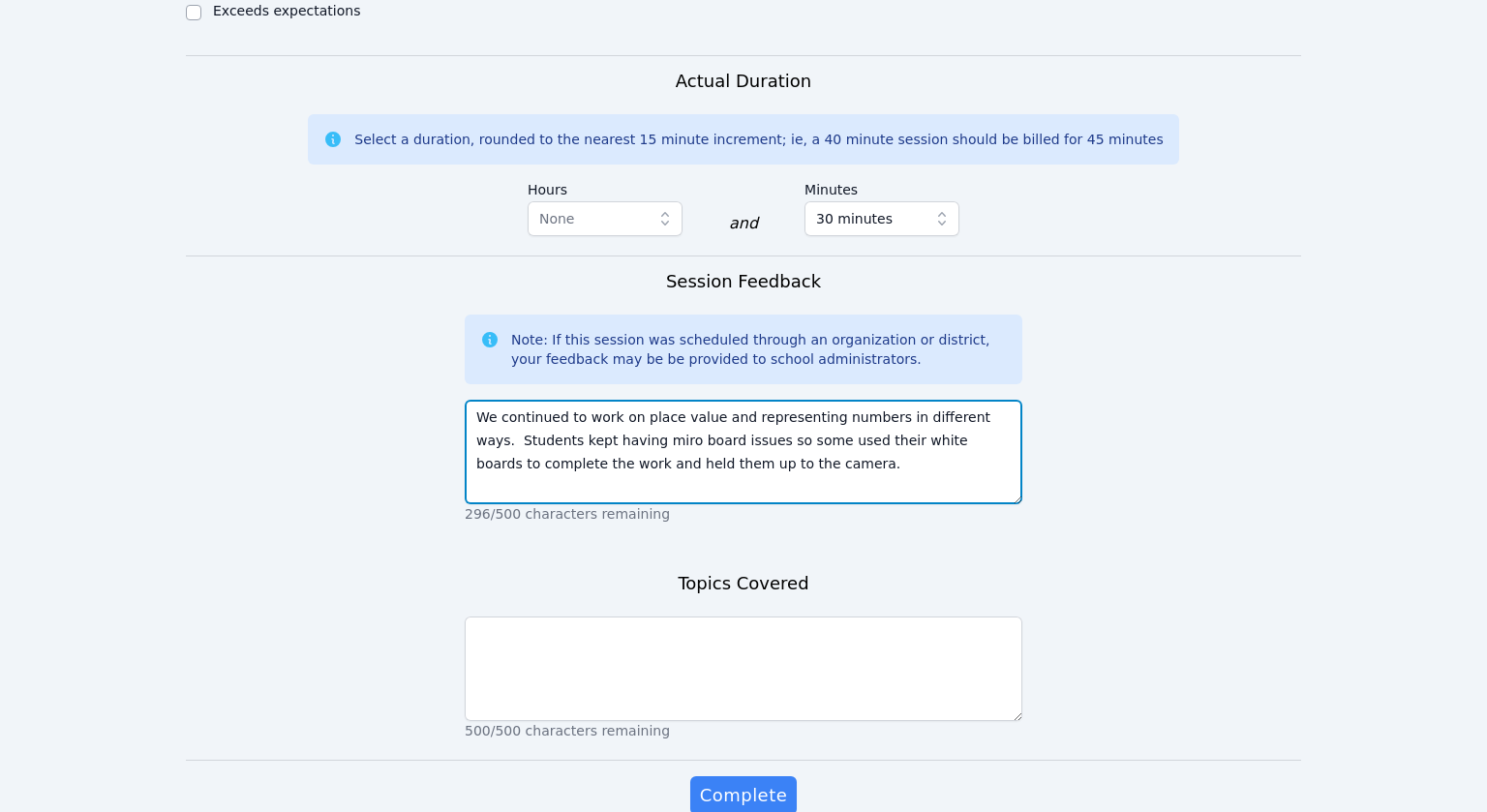
scroll to position [1626, 0]
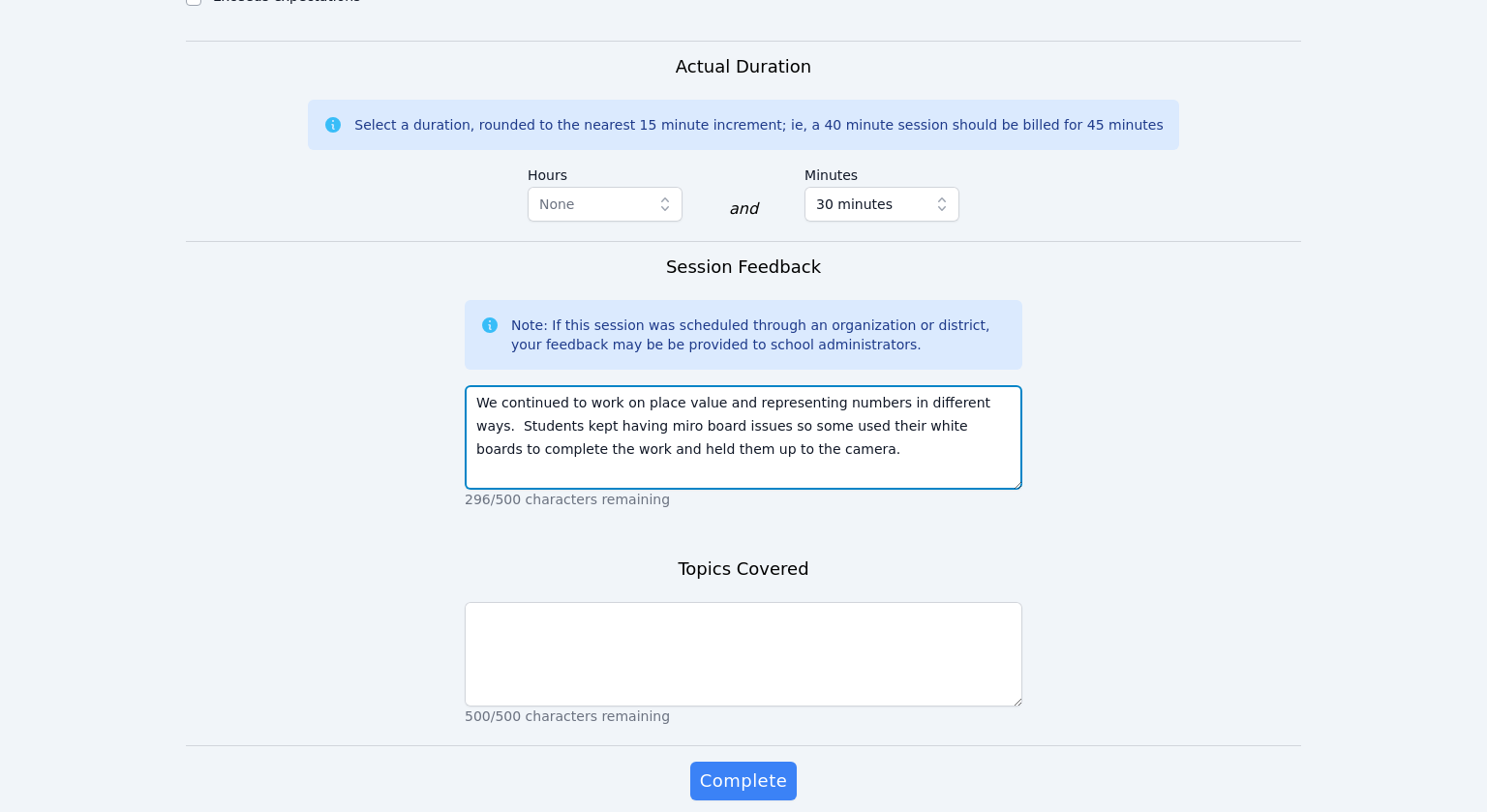
type textarea "We continued to work on place value and representing numbers in different ways.…"
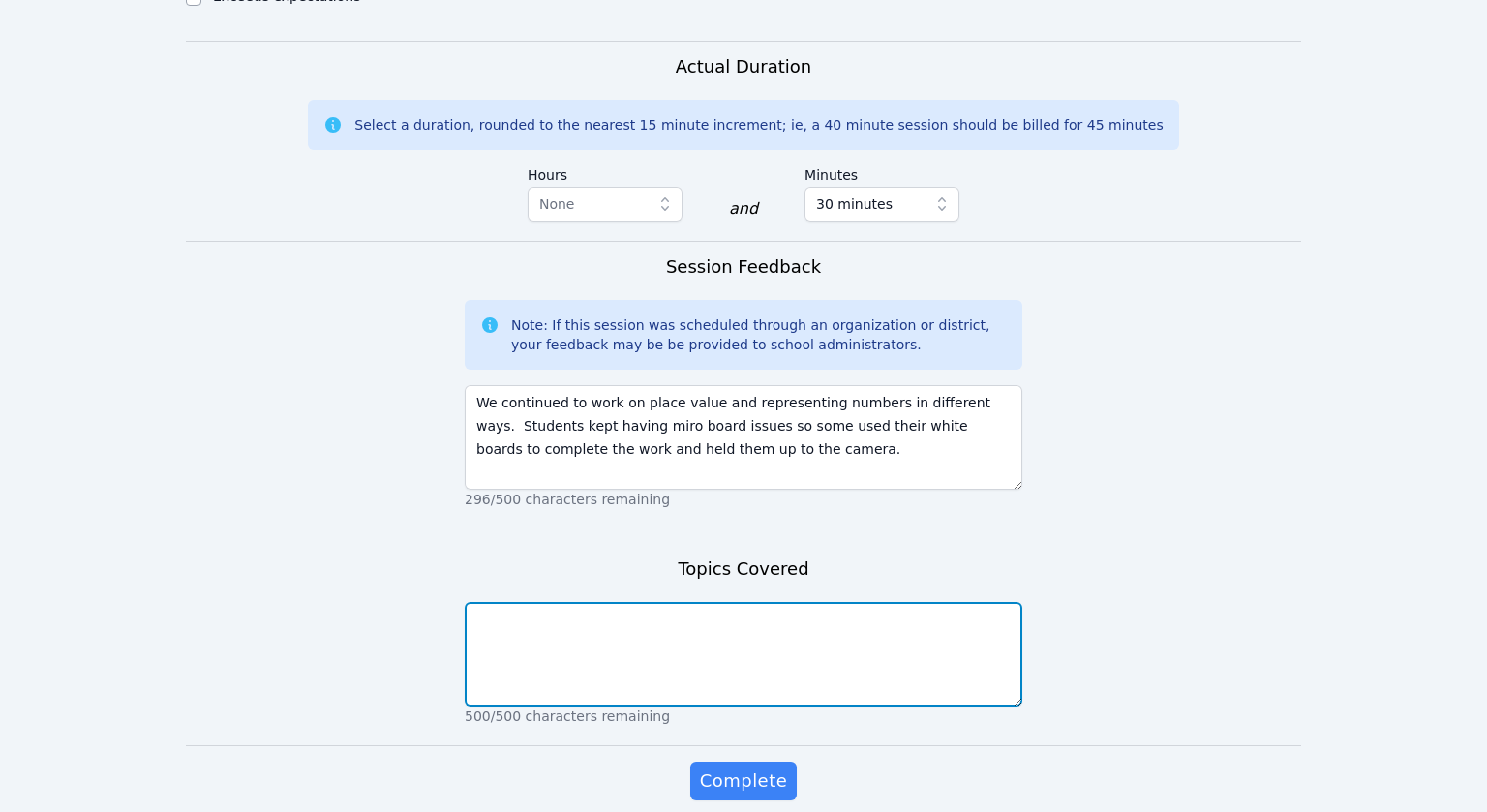
click at [584, 652] on textarea at bounding box center [743, 654] width 558 height 105
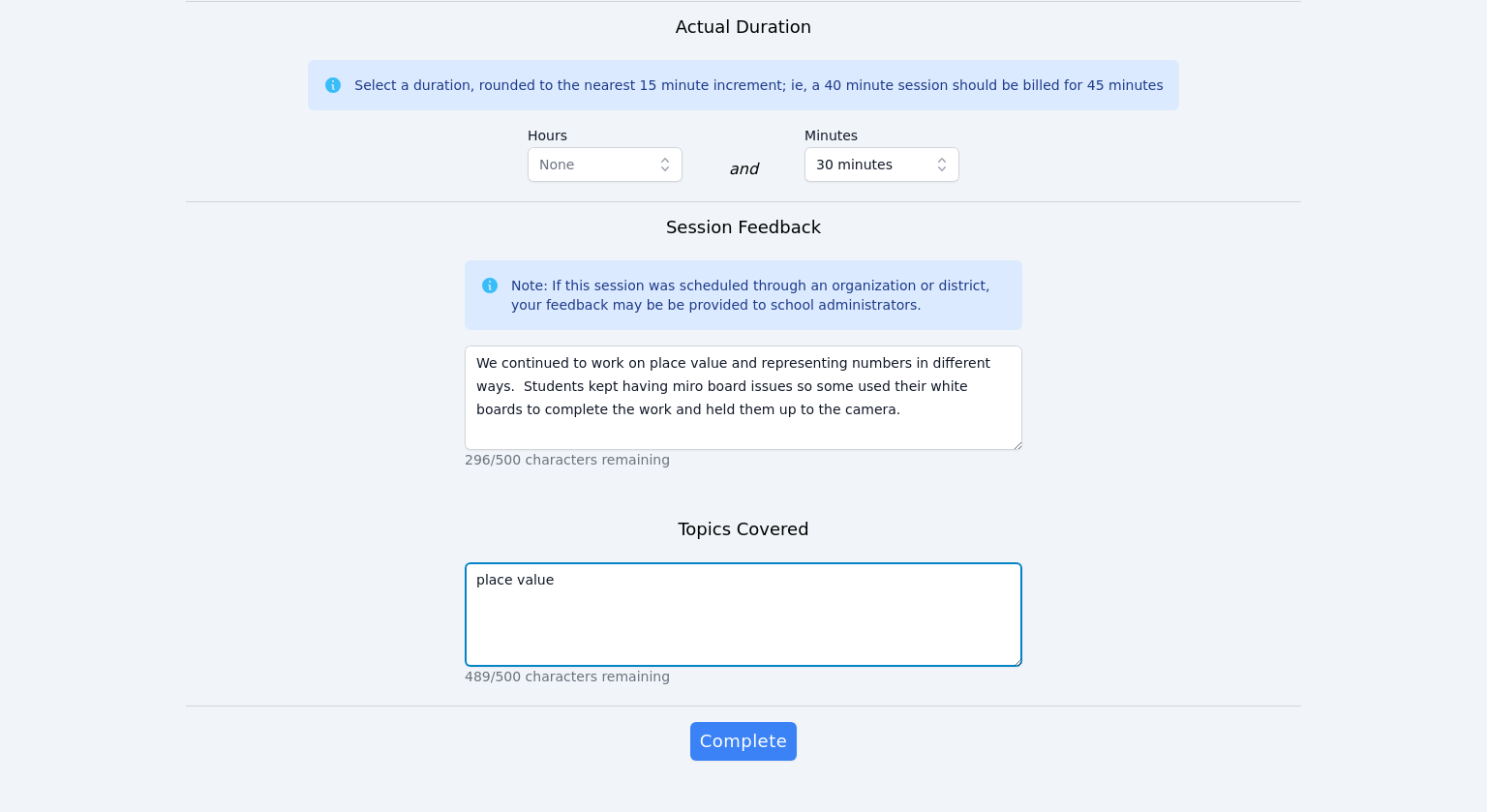
scroll to position [1689, 0]
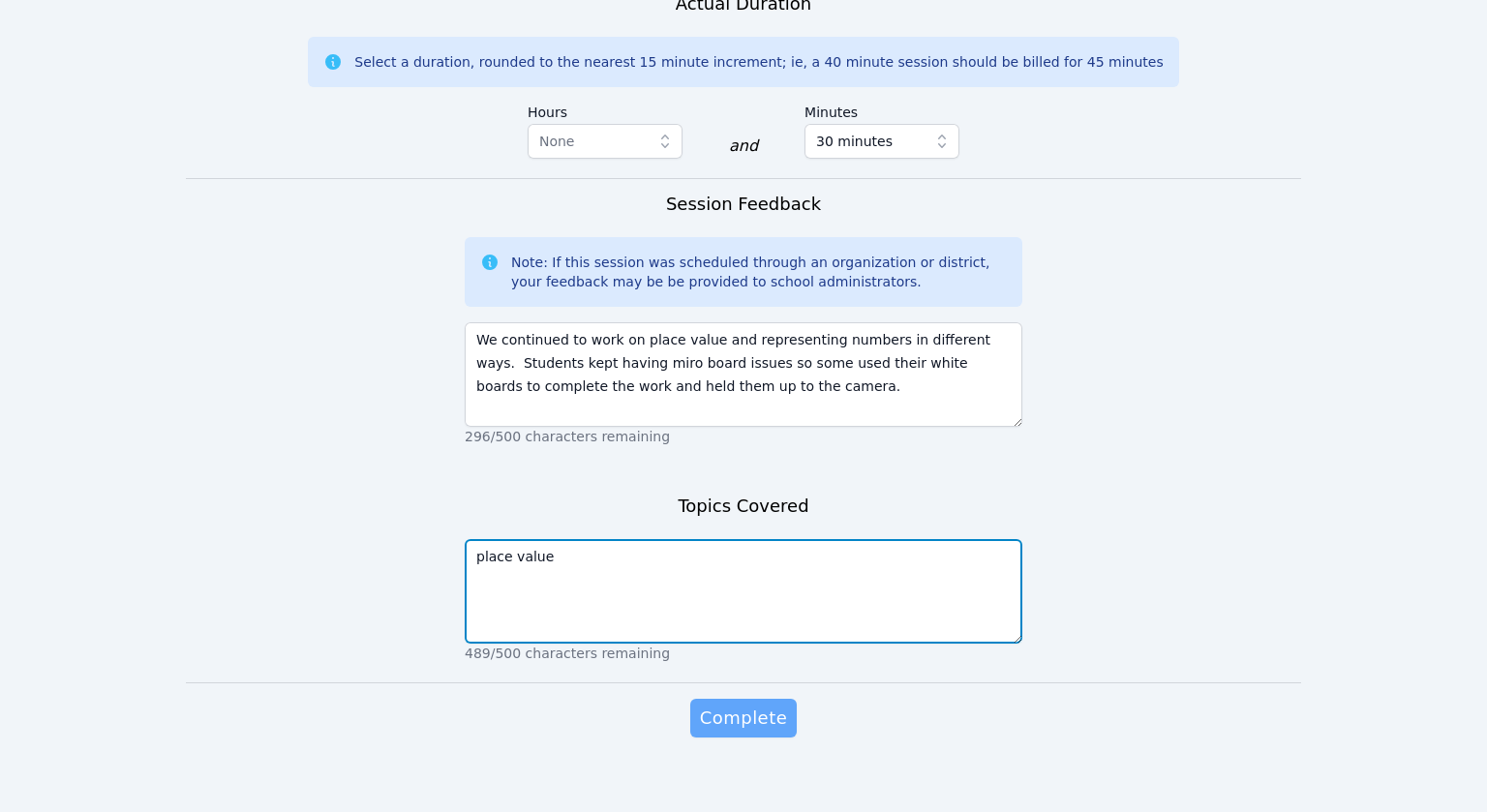
type textarea "place value"
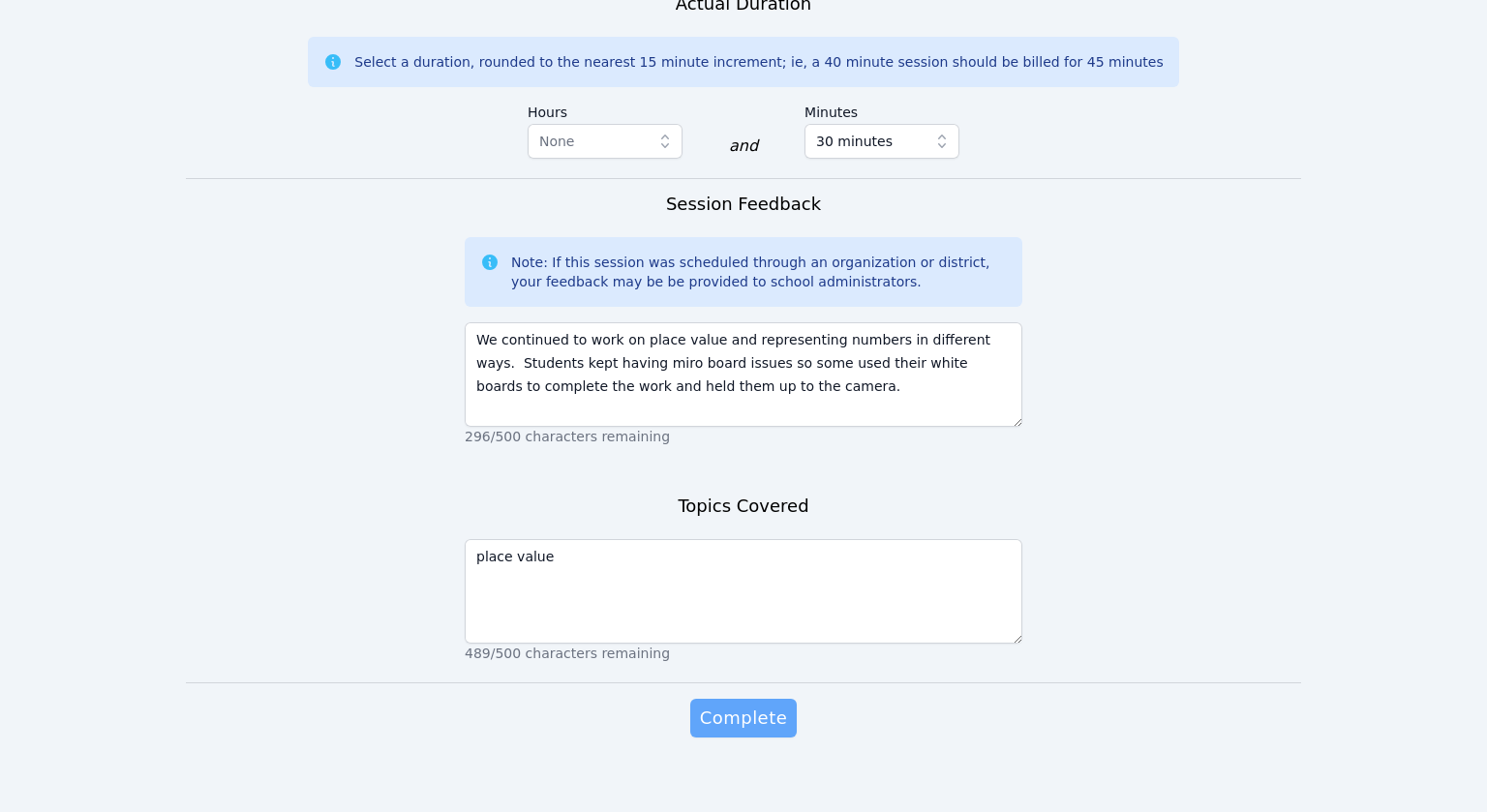
click at [733, 726] on span "Complete" at bounding box center [744, 717] width 87 height 27
